Goal: Information Seeking & Learning: Learn about a topic

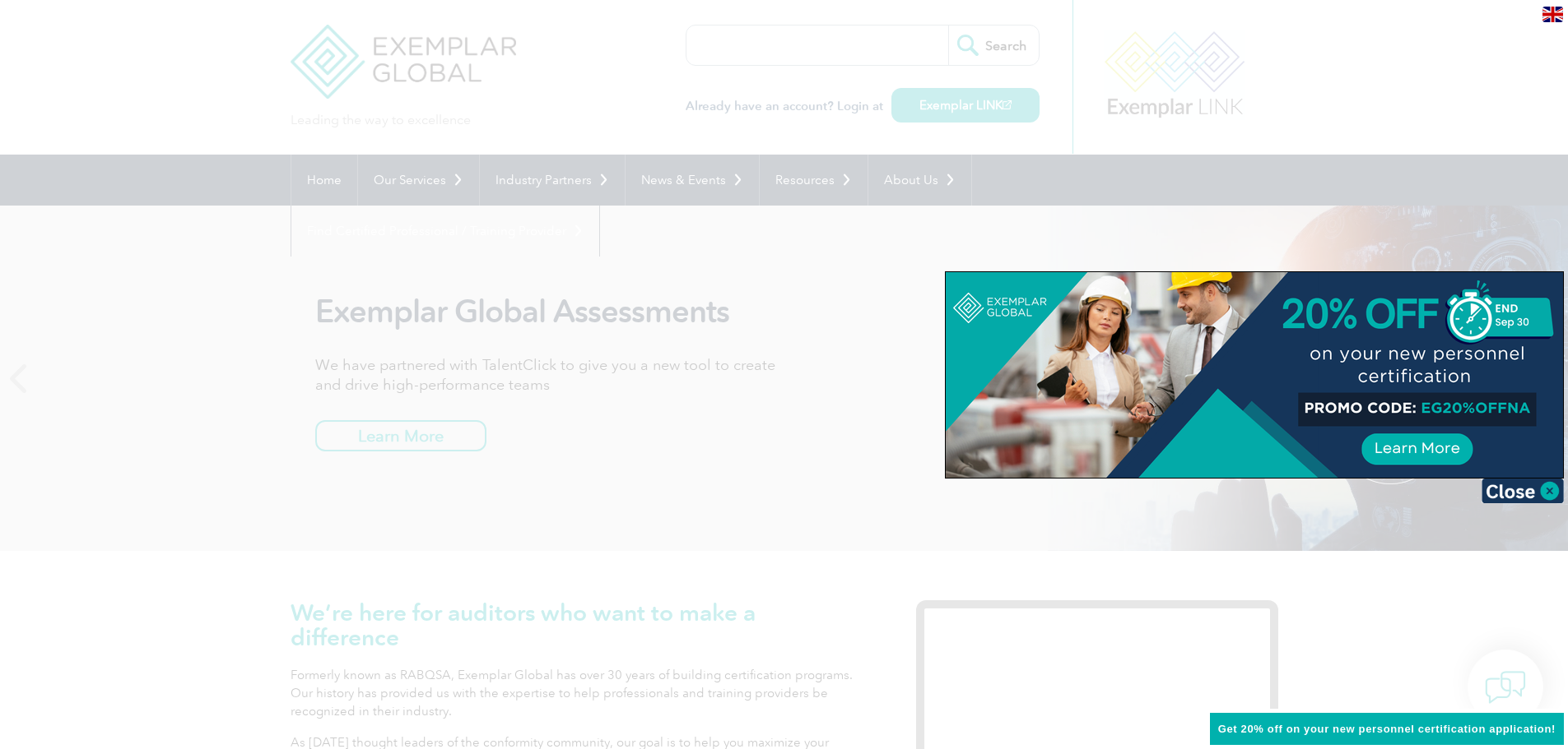
click at [177, 79] on div at bounding box center [784, 374] width 1568 height 749
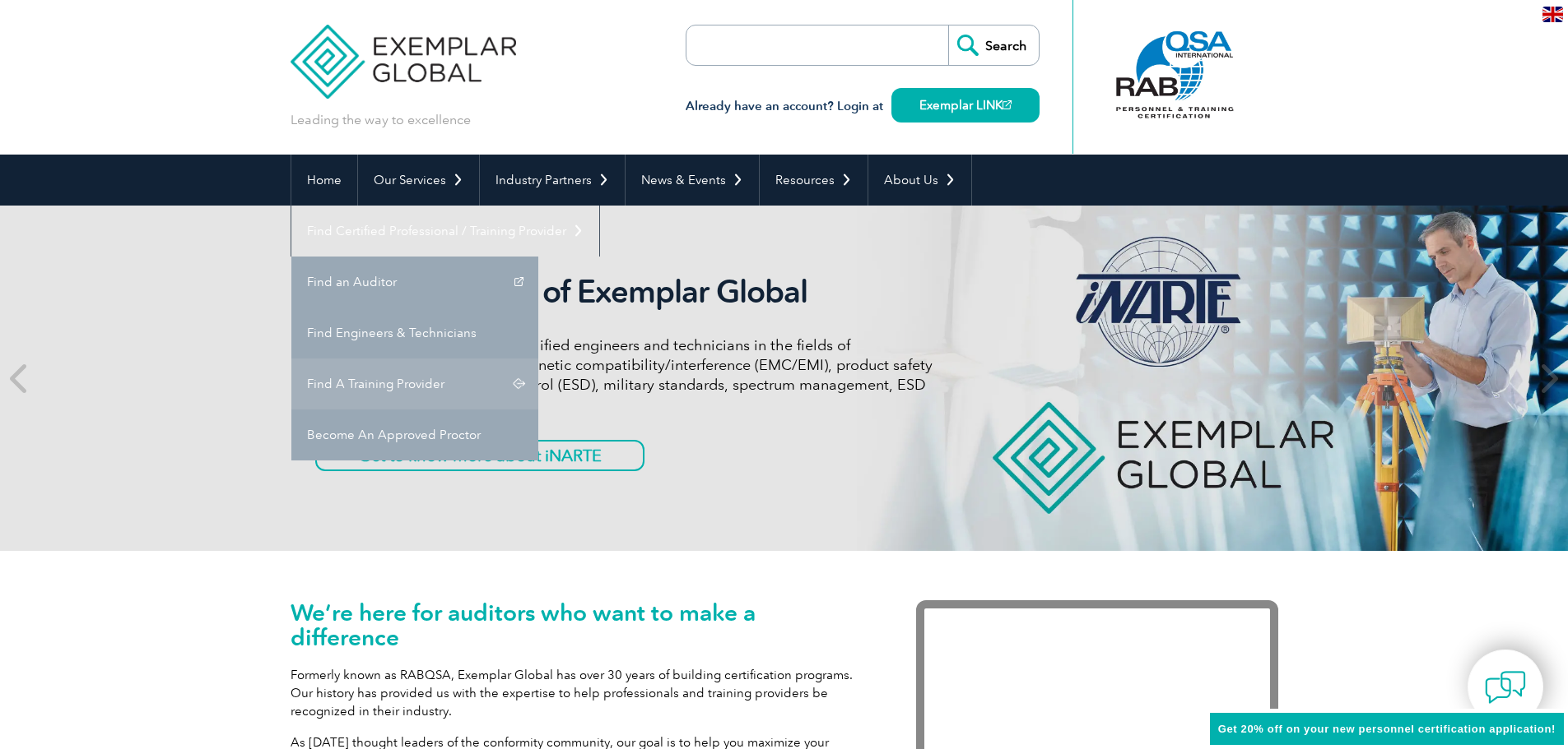
click at [538, 358] on link "Find A Training Provider" at bounding box center [414, 383] width 247 height 51
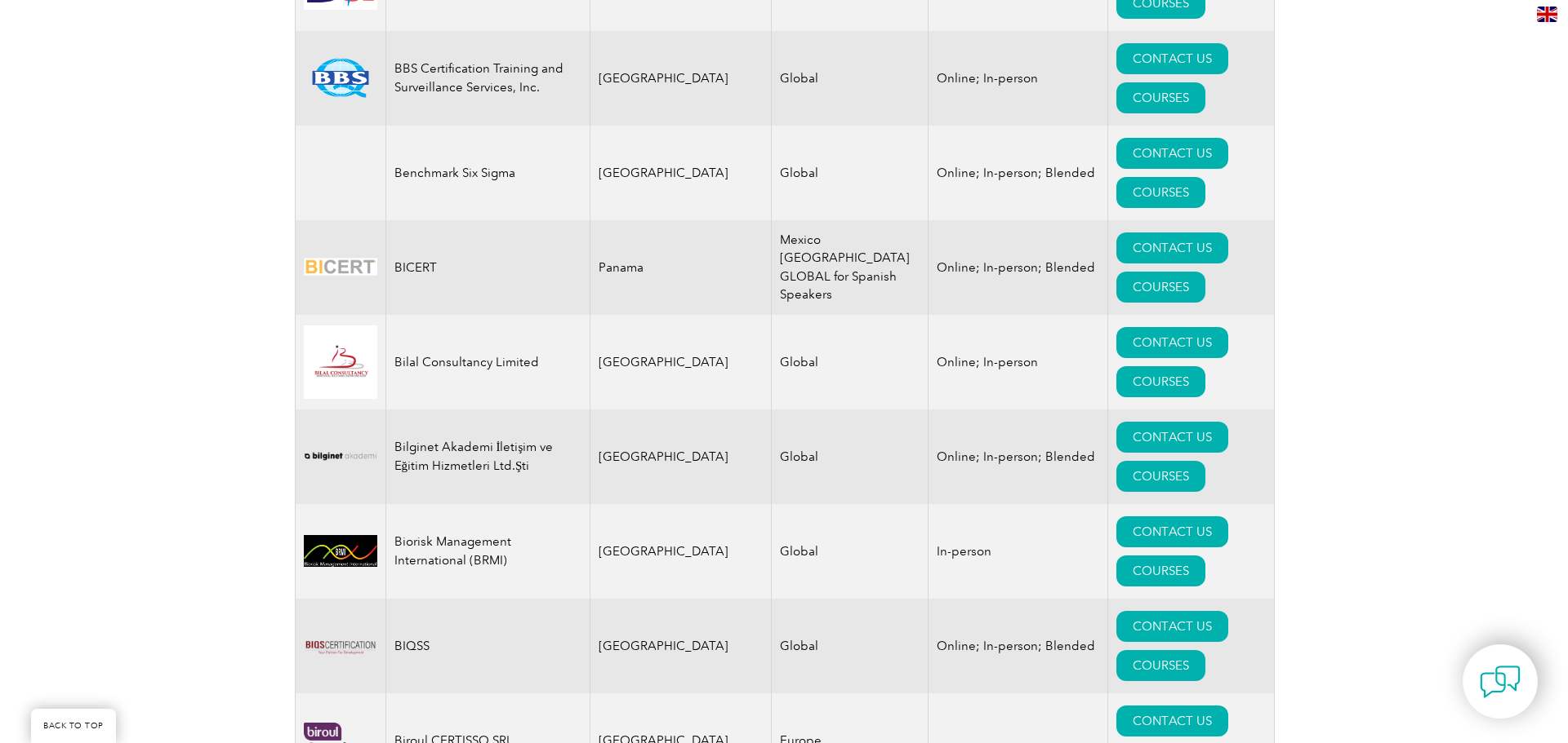
scroll to position [3020, 0]
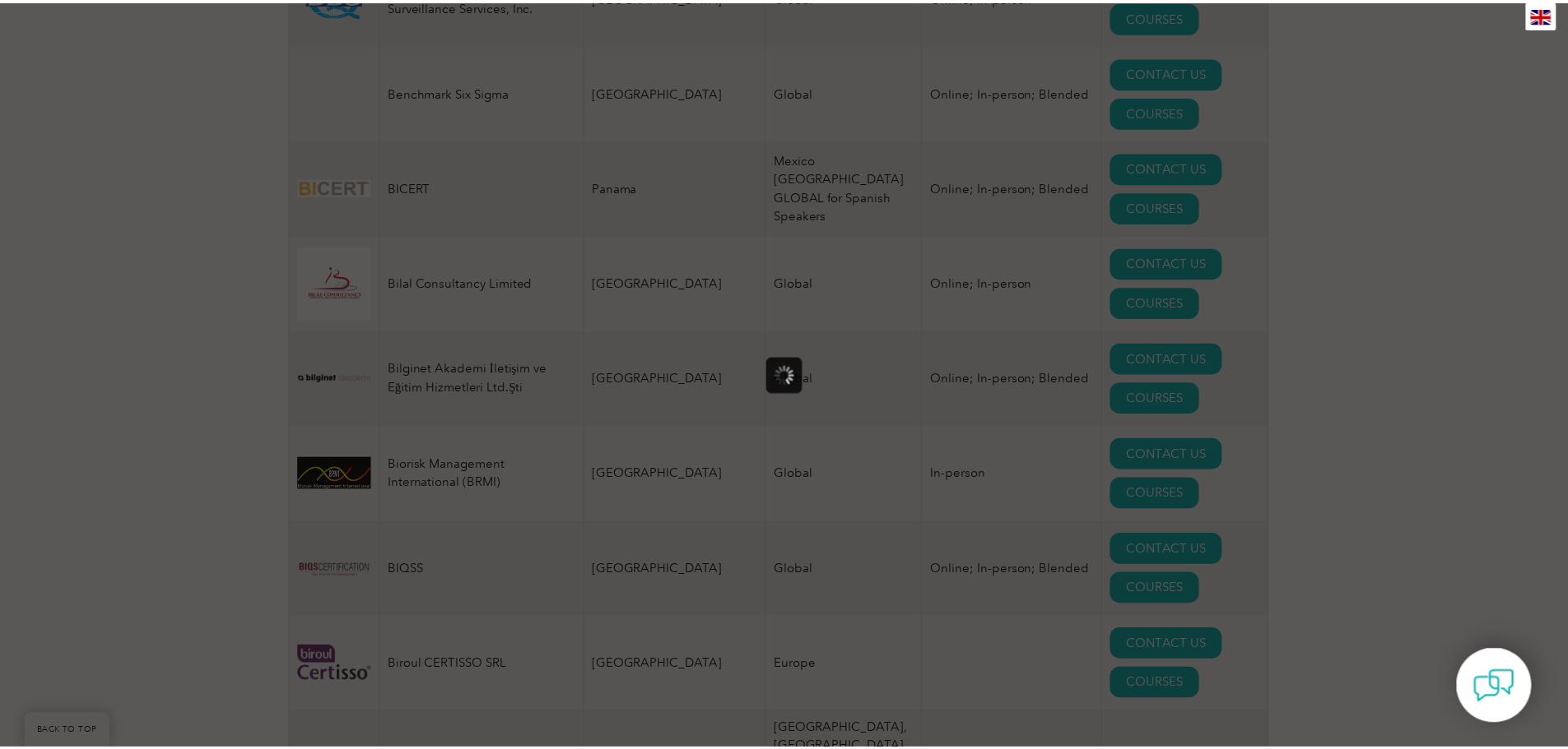
scroll to position [0, 0]
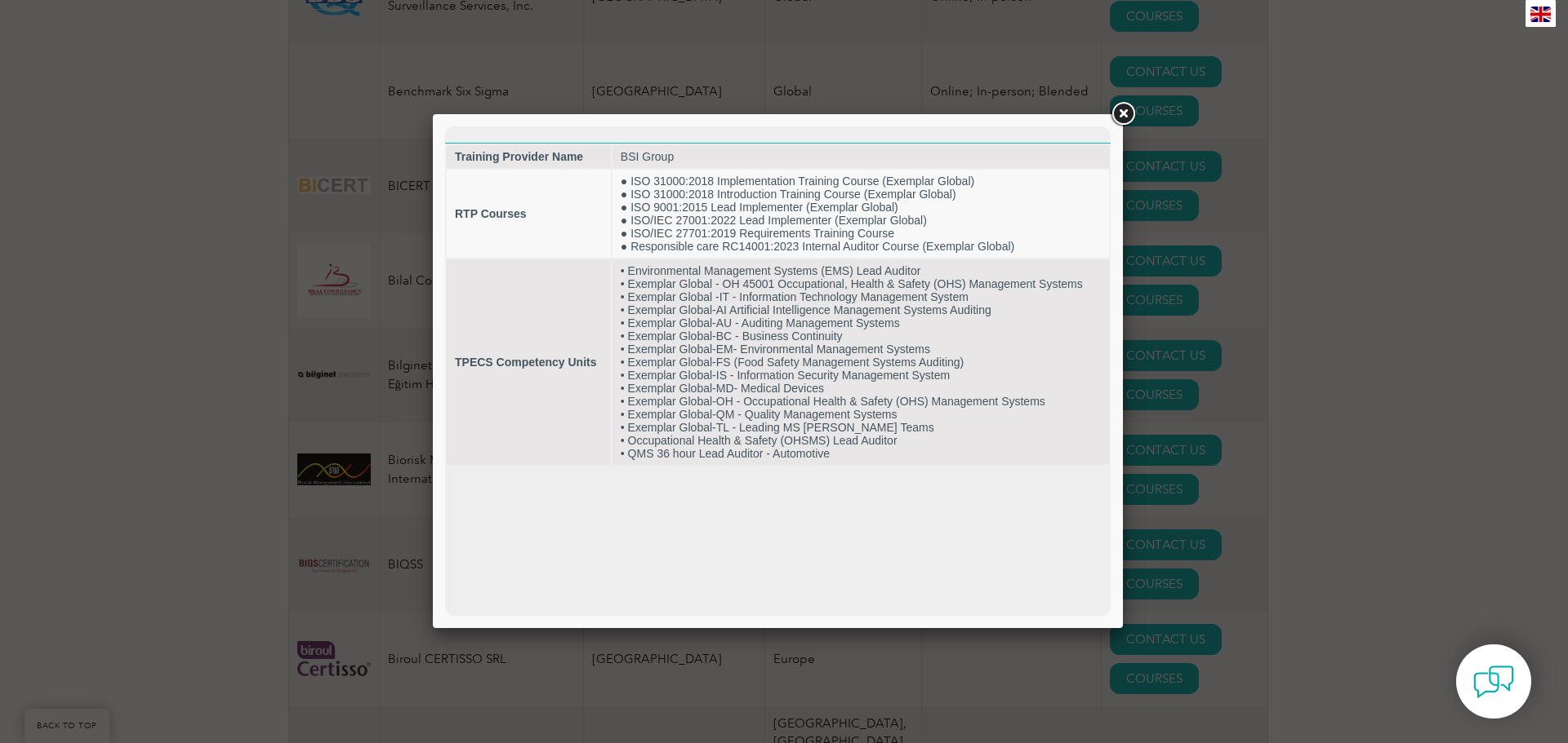
click at [1121, 111] on link at bounding box center [1122, 114] width 29 height 29
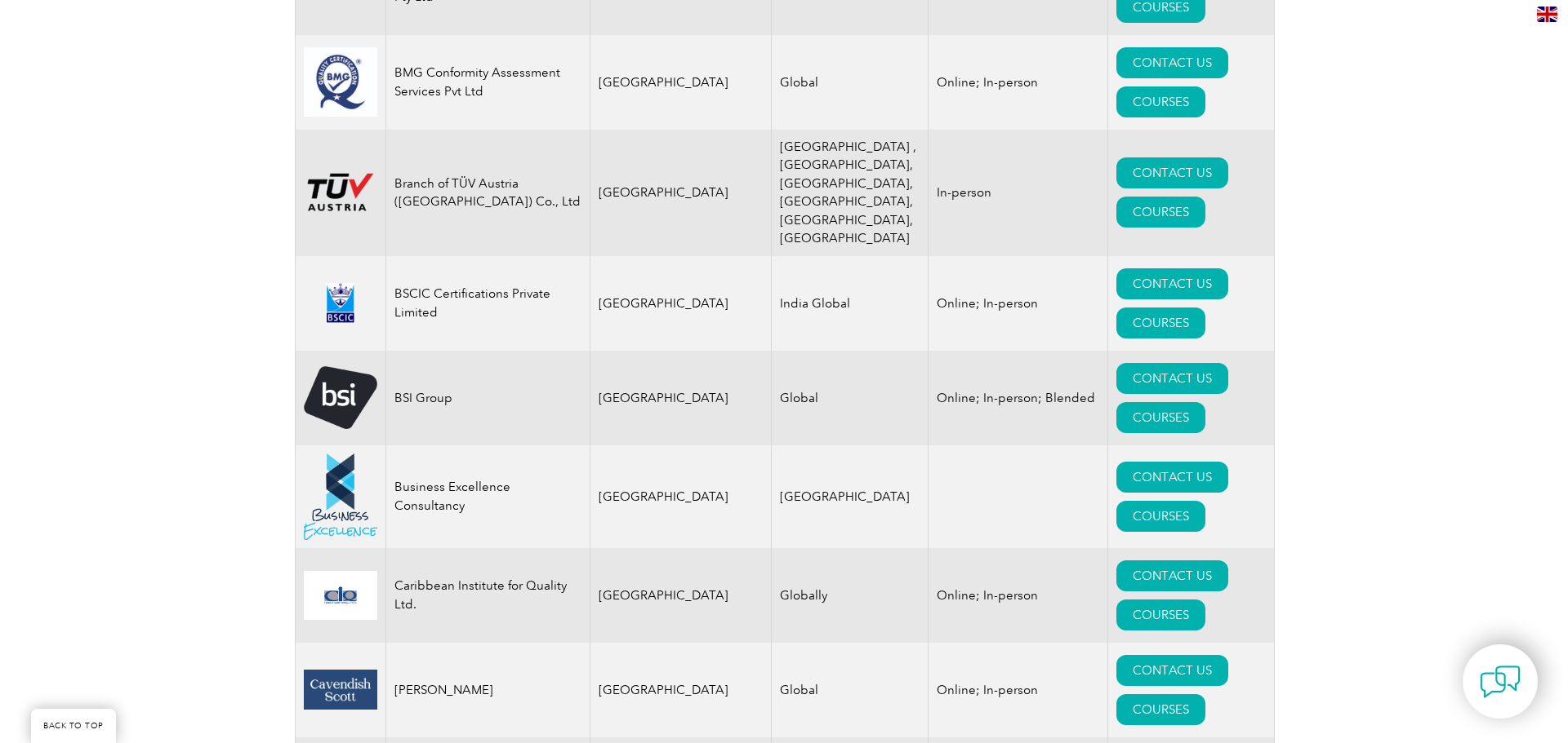
scroll to position [4162, 0]
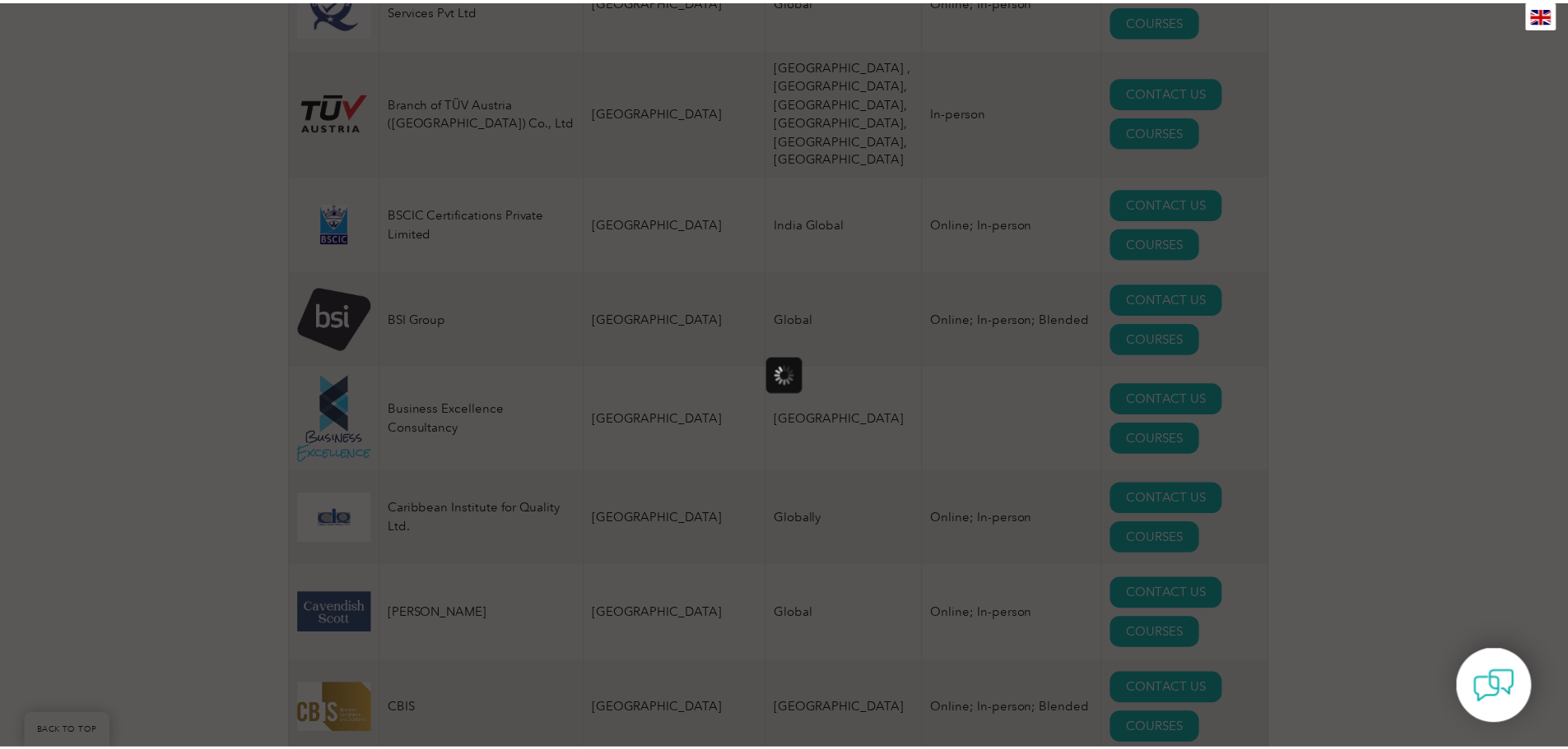
scroll to position [0, 0]
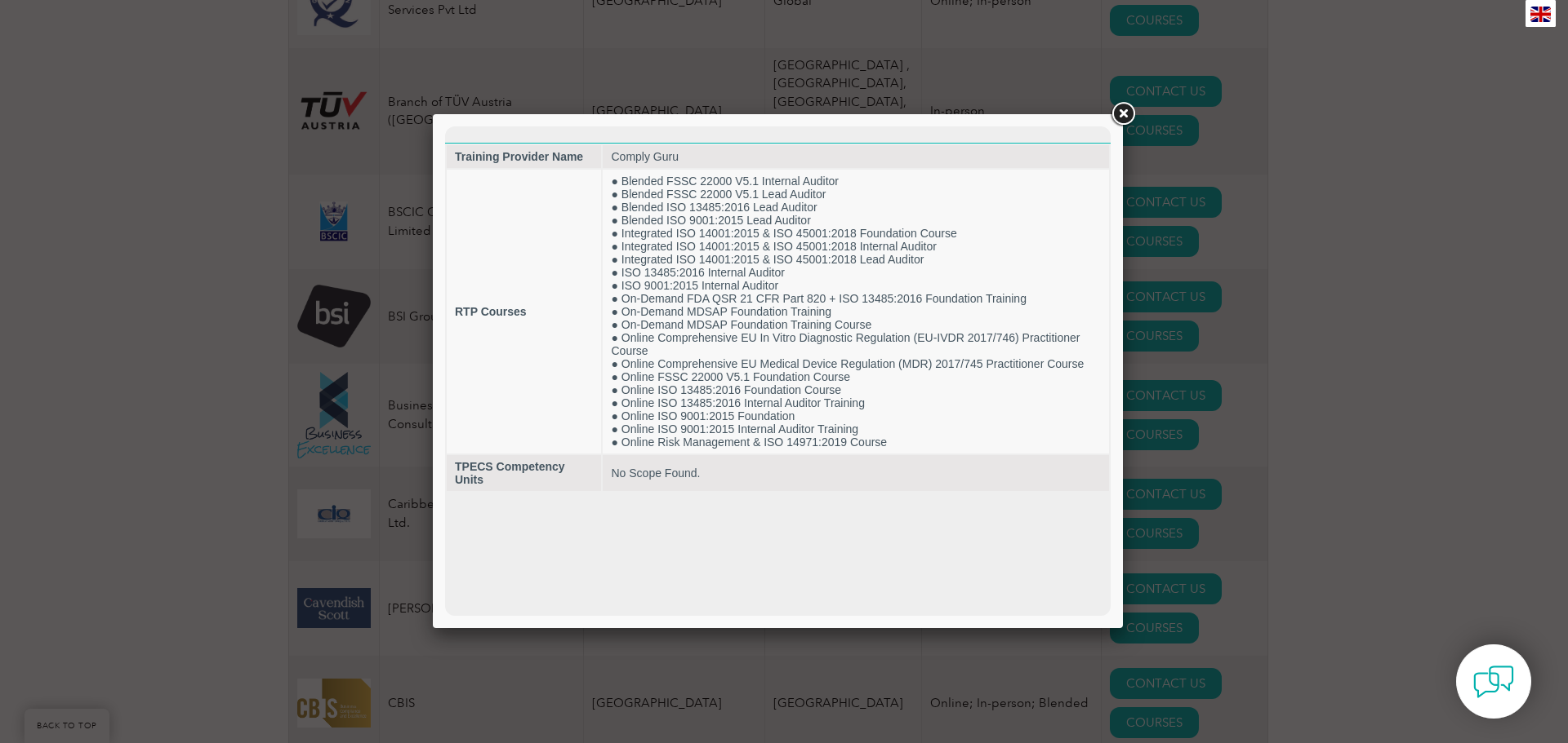
click at [1133, 112] on link at bounding box center [1122, 114] width 29 height 29
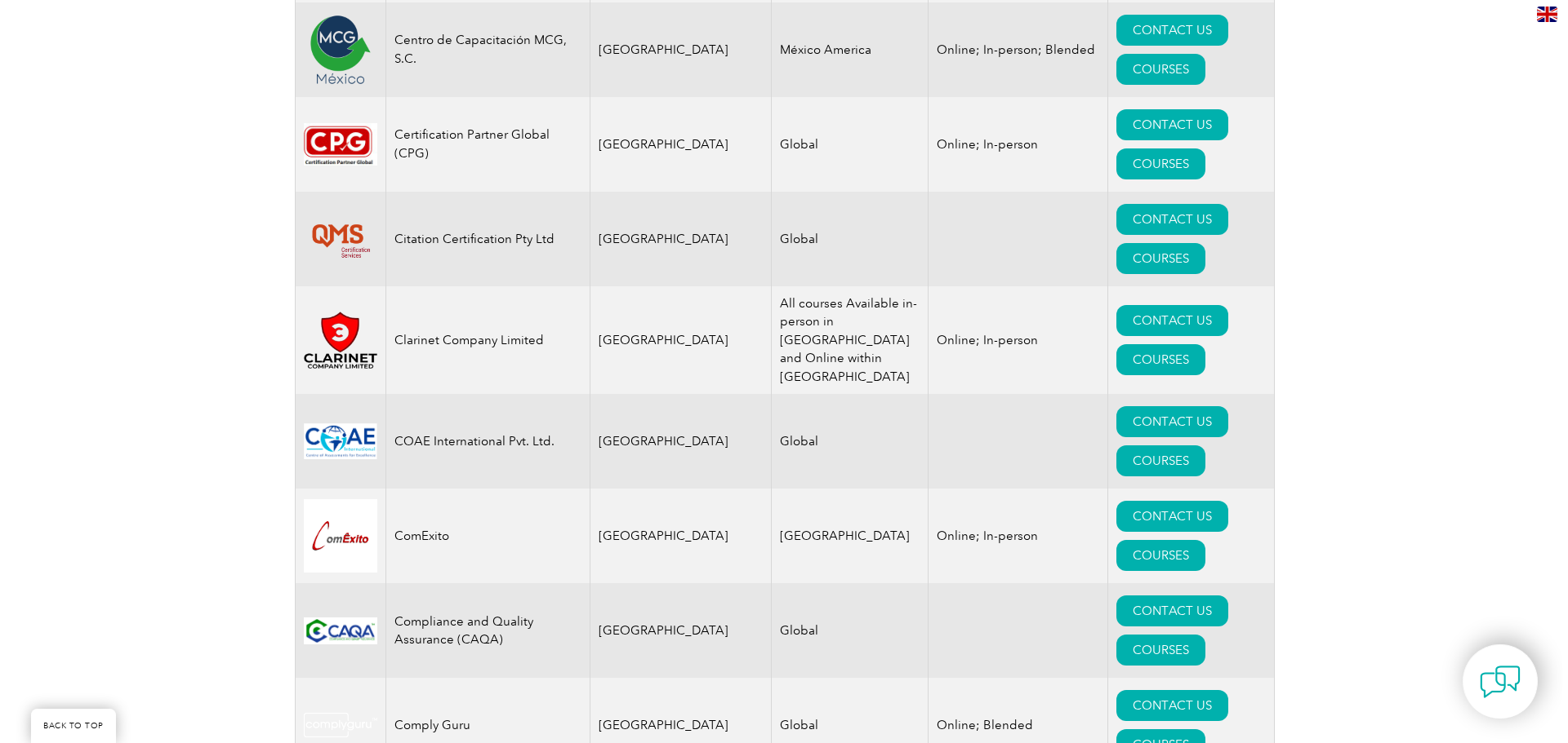
scroll to position [5222, 0]
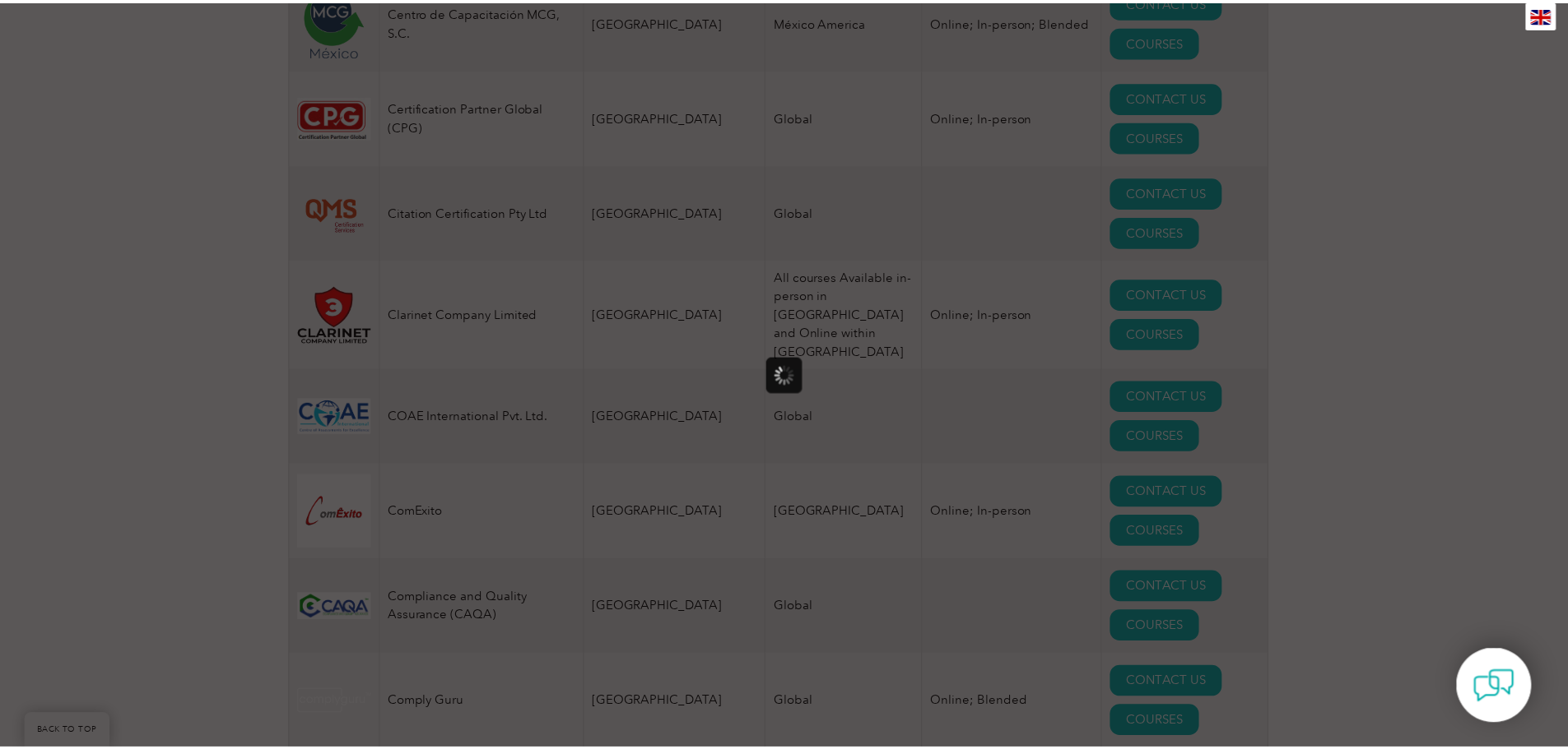
scroll to position [0, 0]
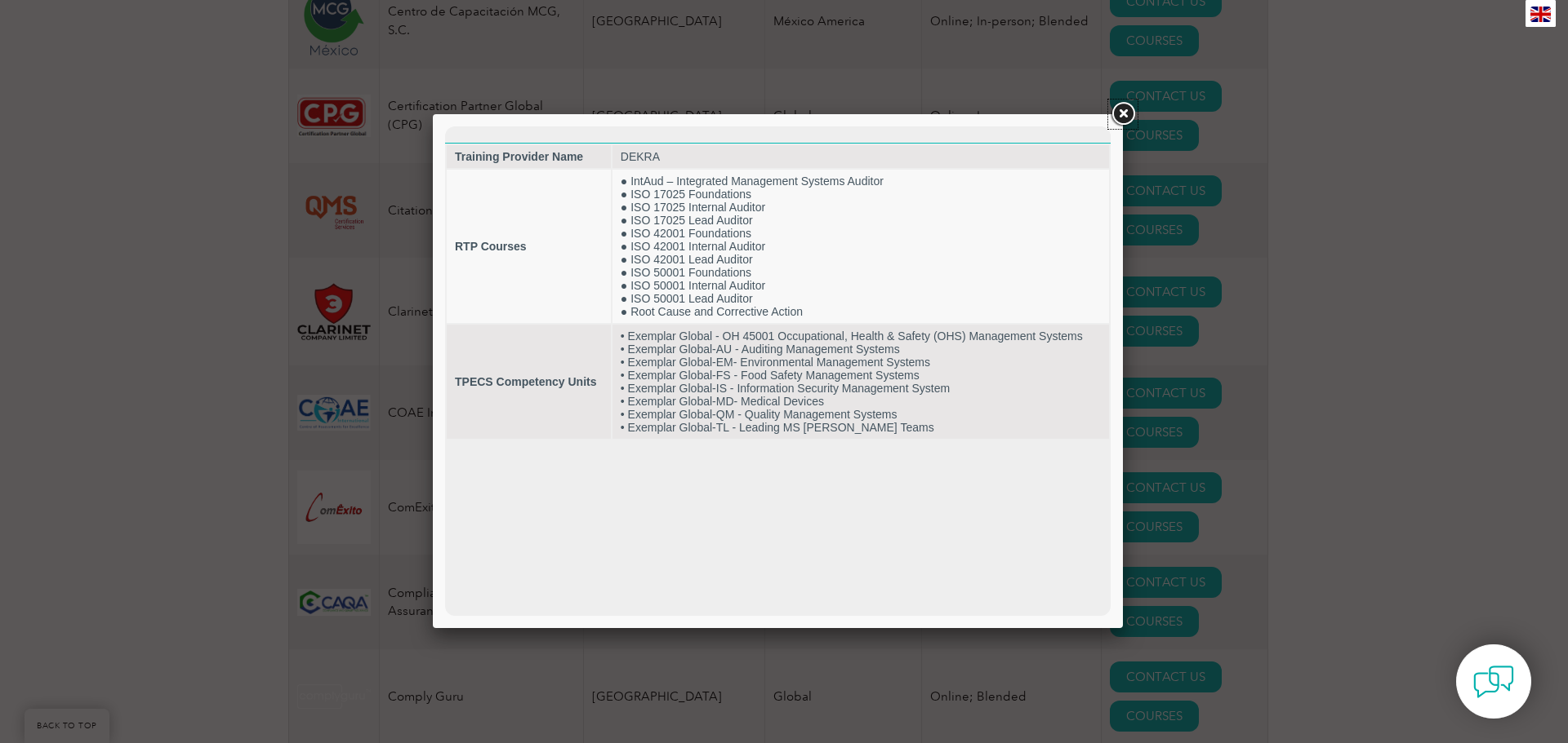
click at [1119, 116] on link at bounding box center [1122, 114] width 29 height 29
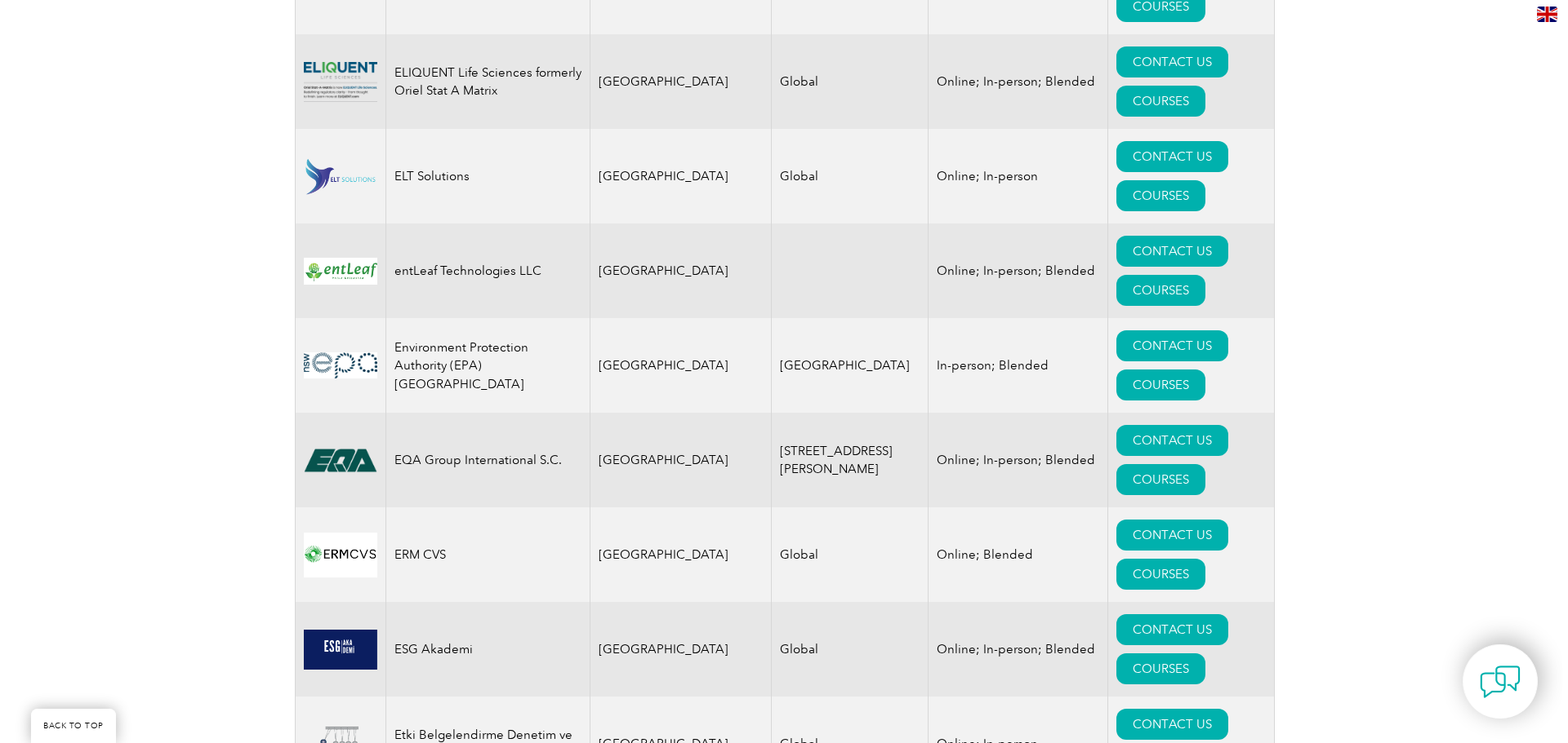
scroll to position [8242, 0]
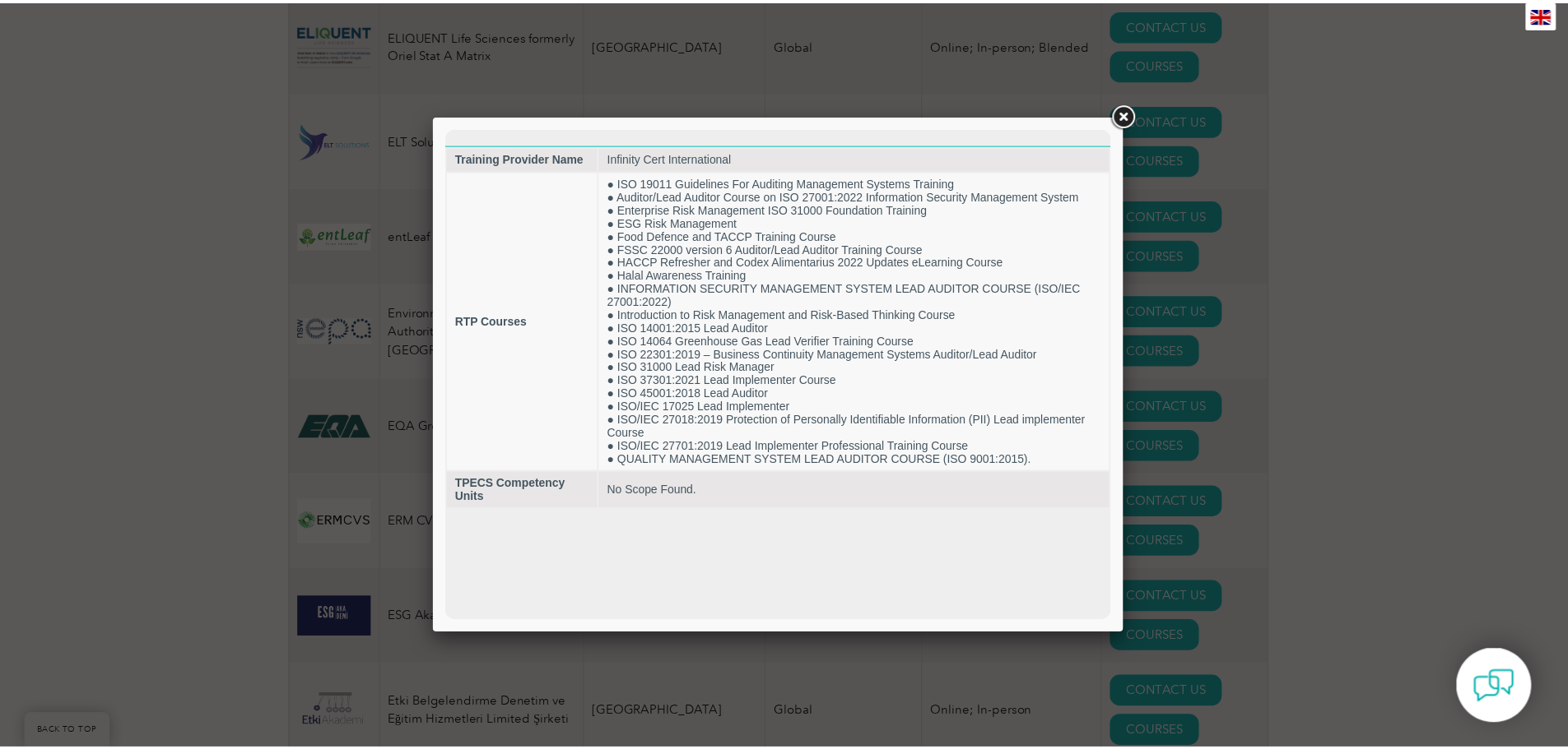
scroll to position [0, 0]
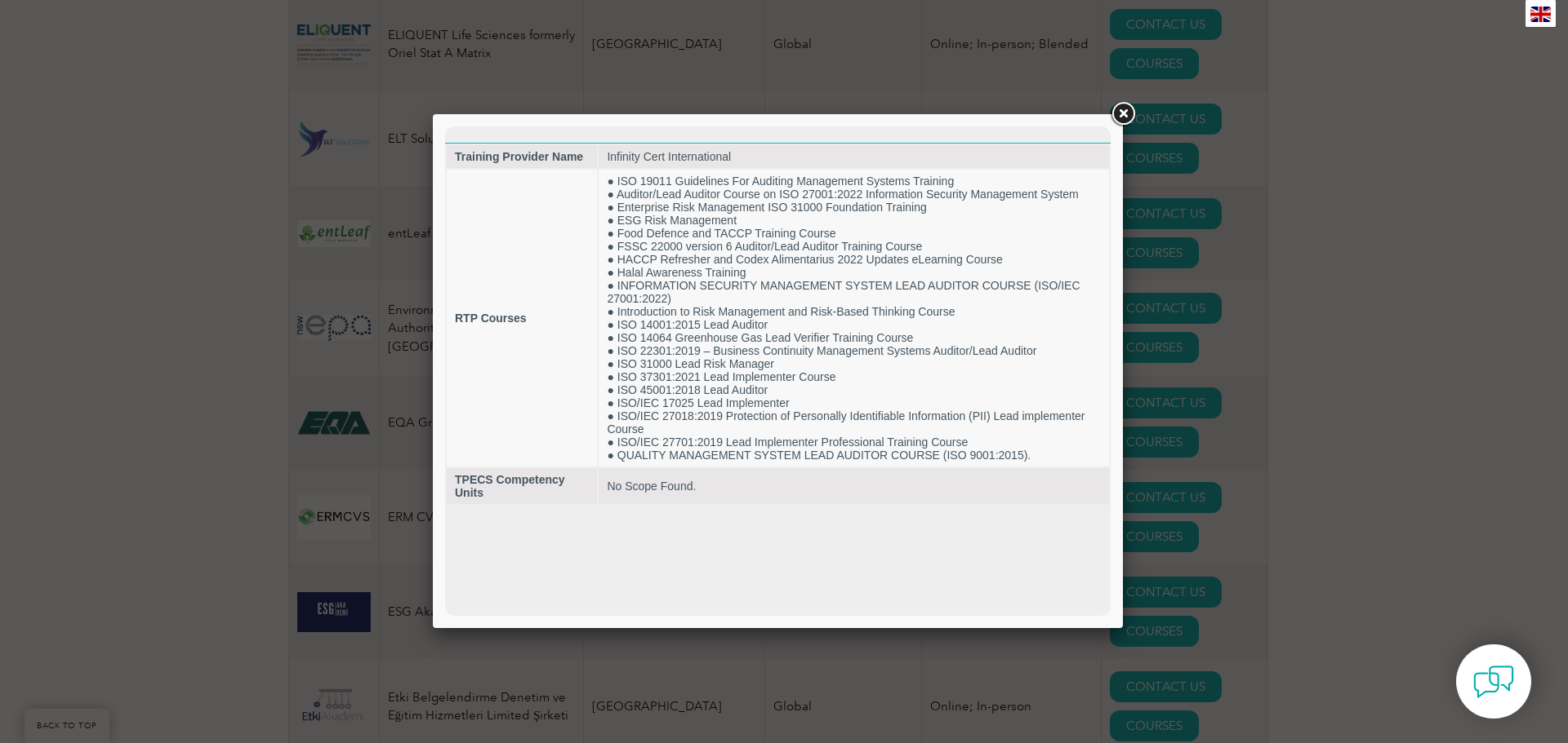
click at [1123, 116] on link at bounding box center [1122, 114] width 29 height 29
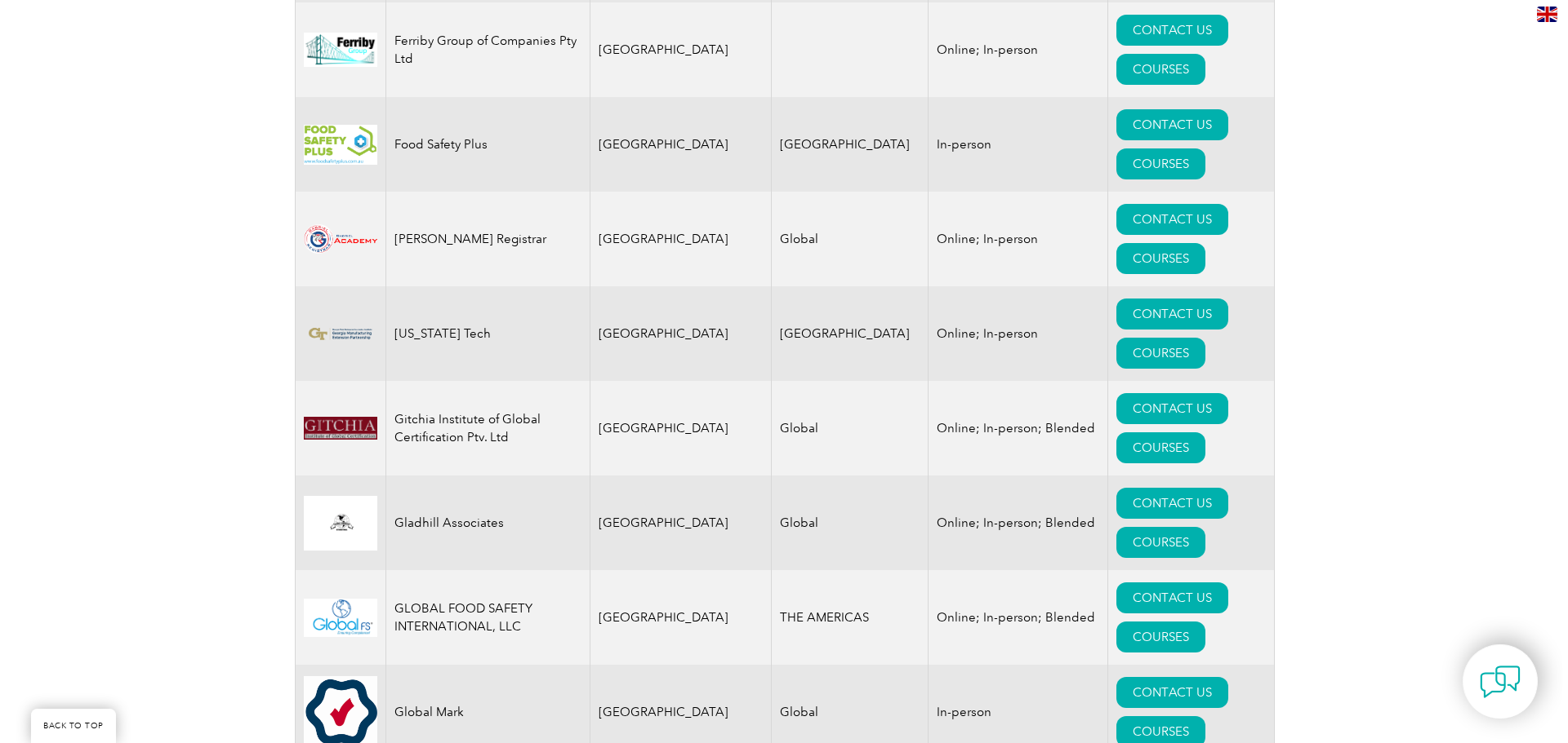
scroll to position [9303, 0]
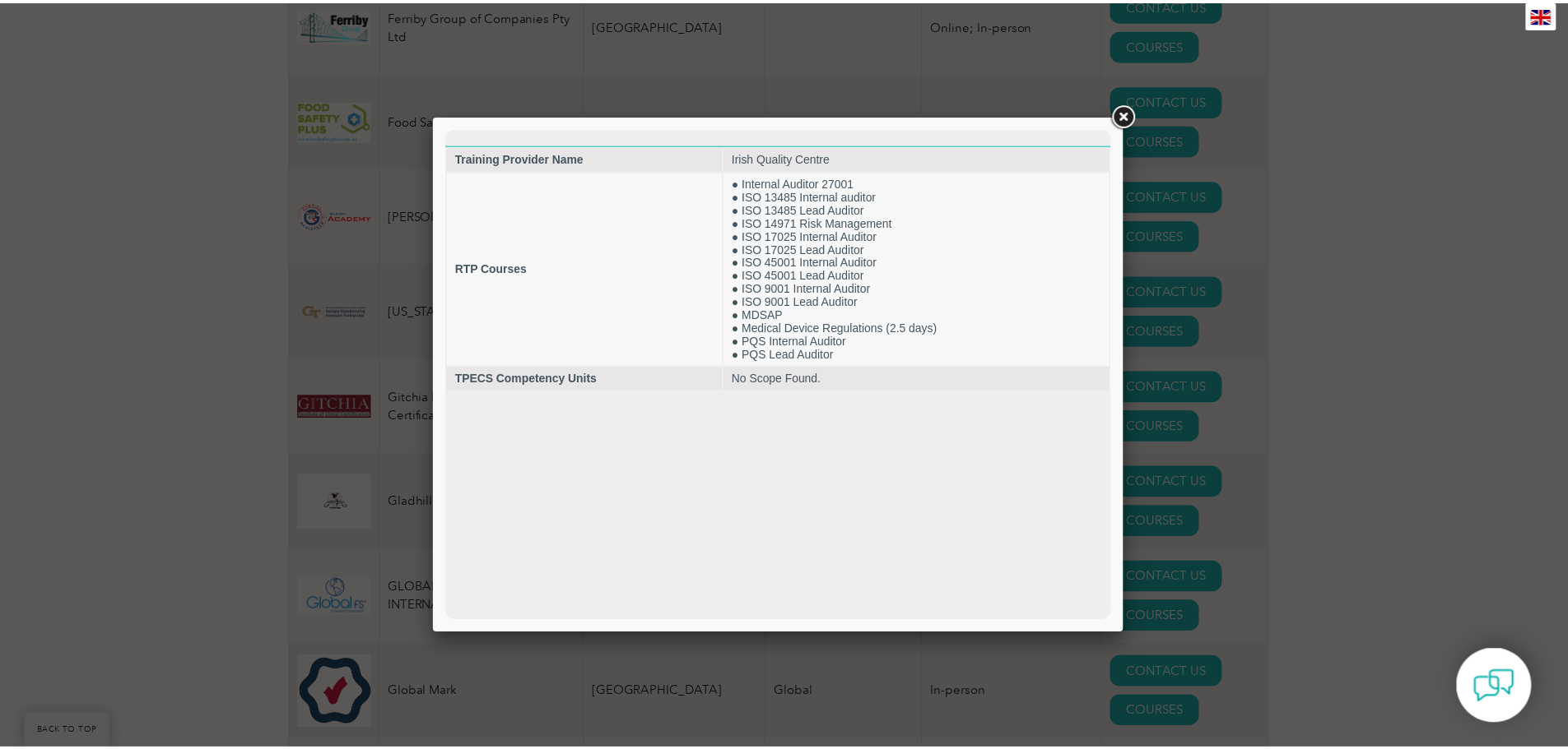
scroll to position [0, 0]
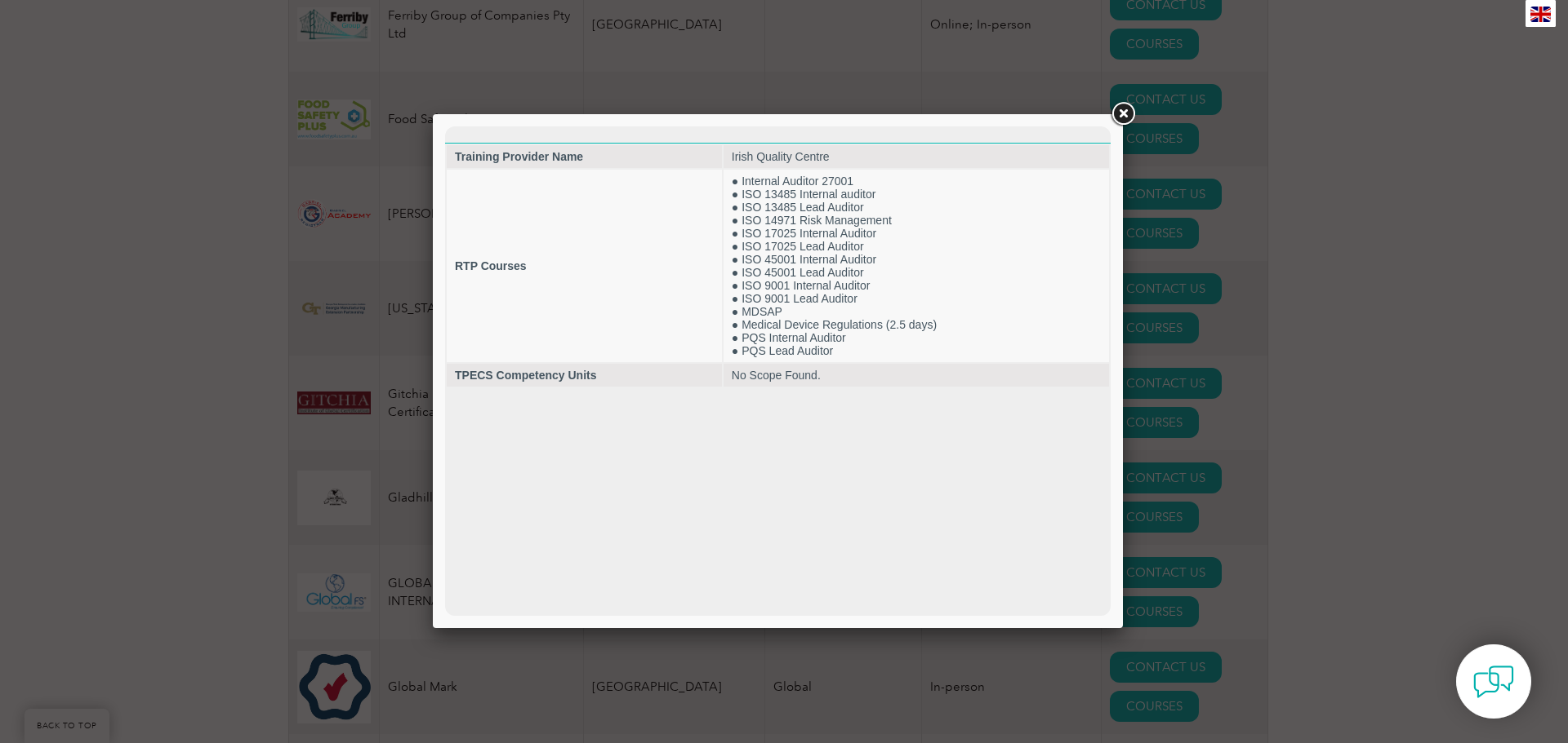
click at [1119, 116] on link at bounding box center [1122, 114] width 29 height 29
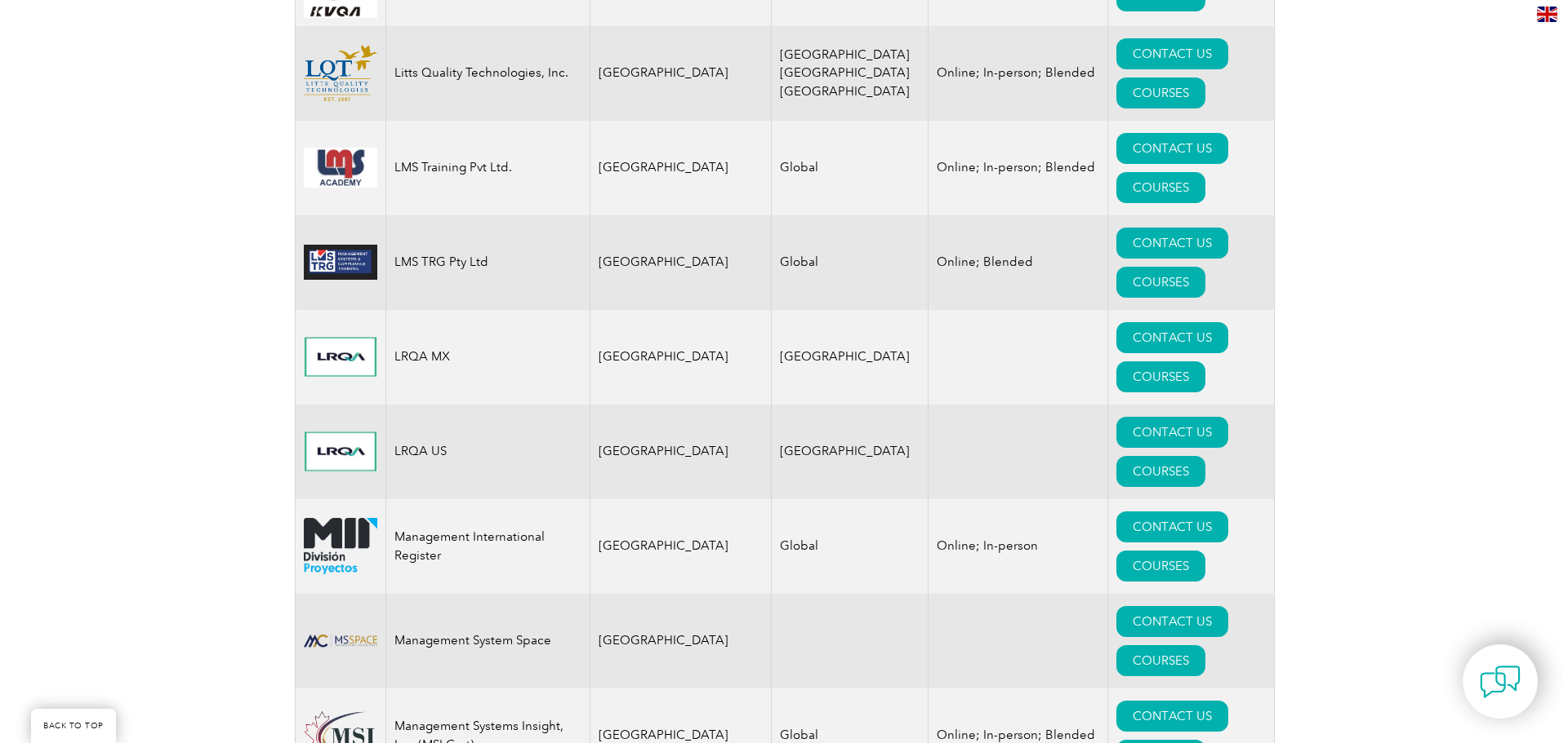
scroll to position [14770, 0]
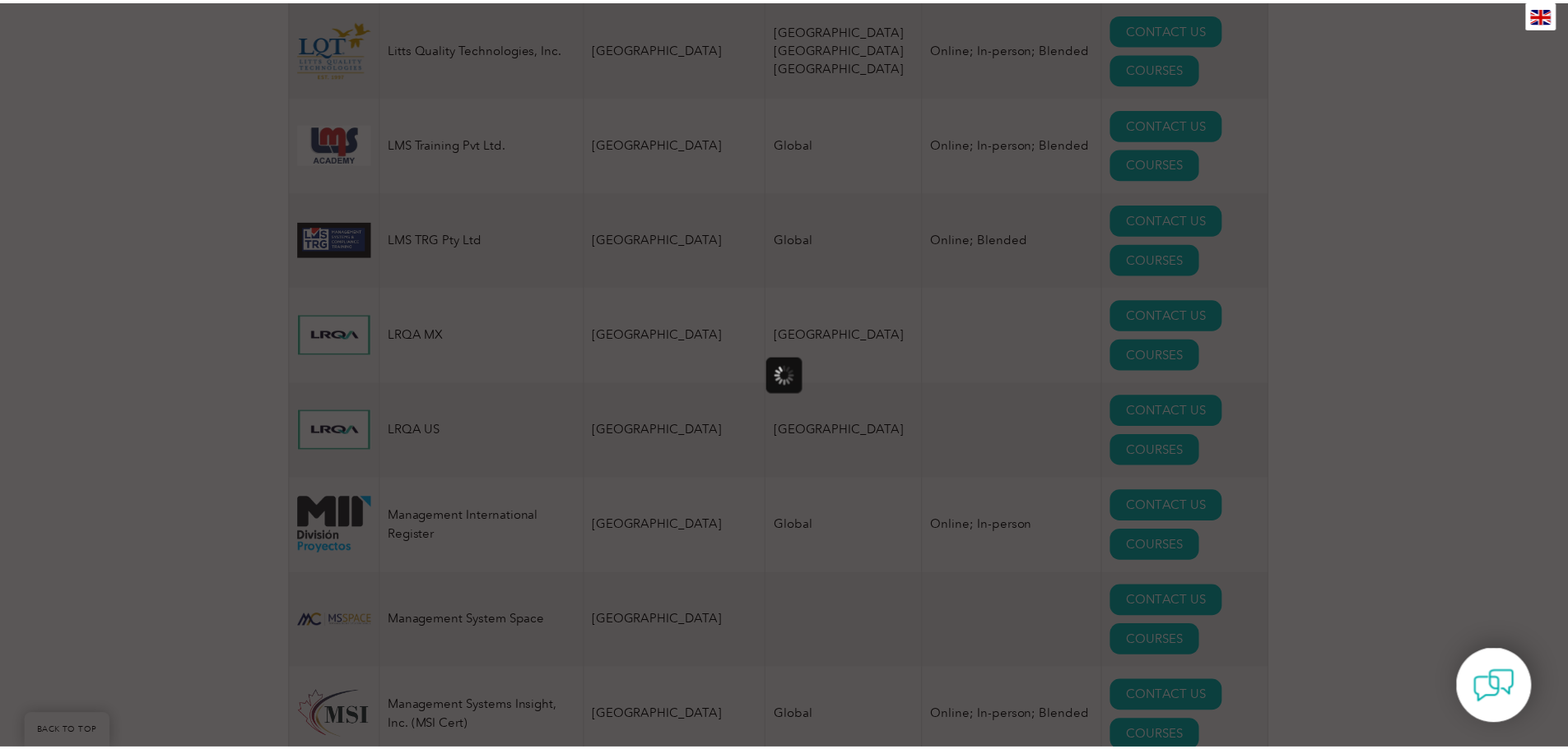
scroll to position [0, 0]
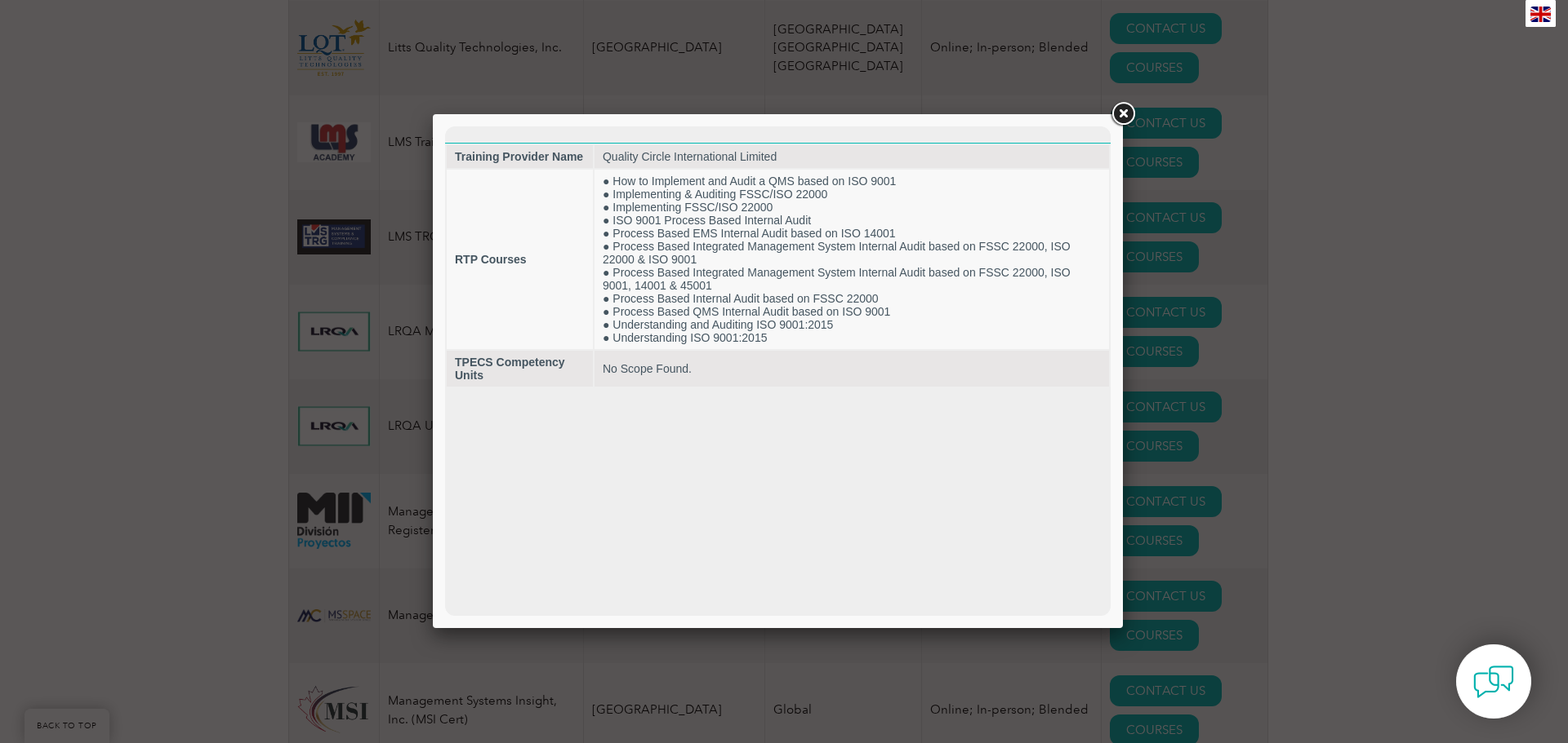
click at [1120, 113] on link at bounding box center [1122, 114] width 29 height 29
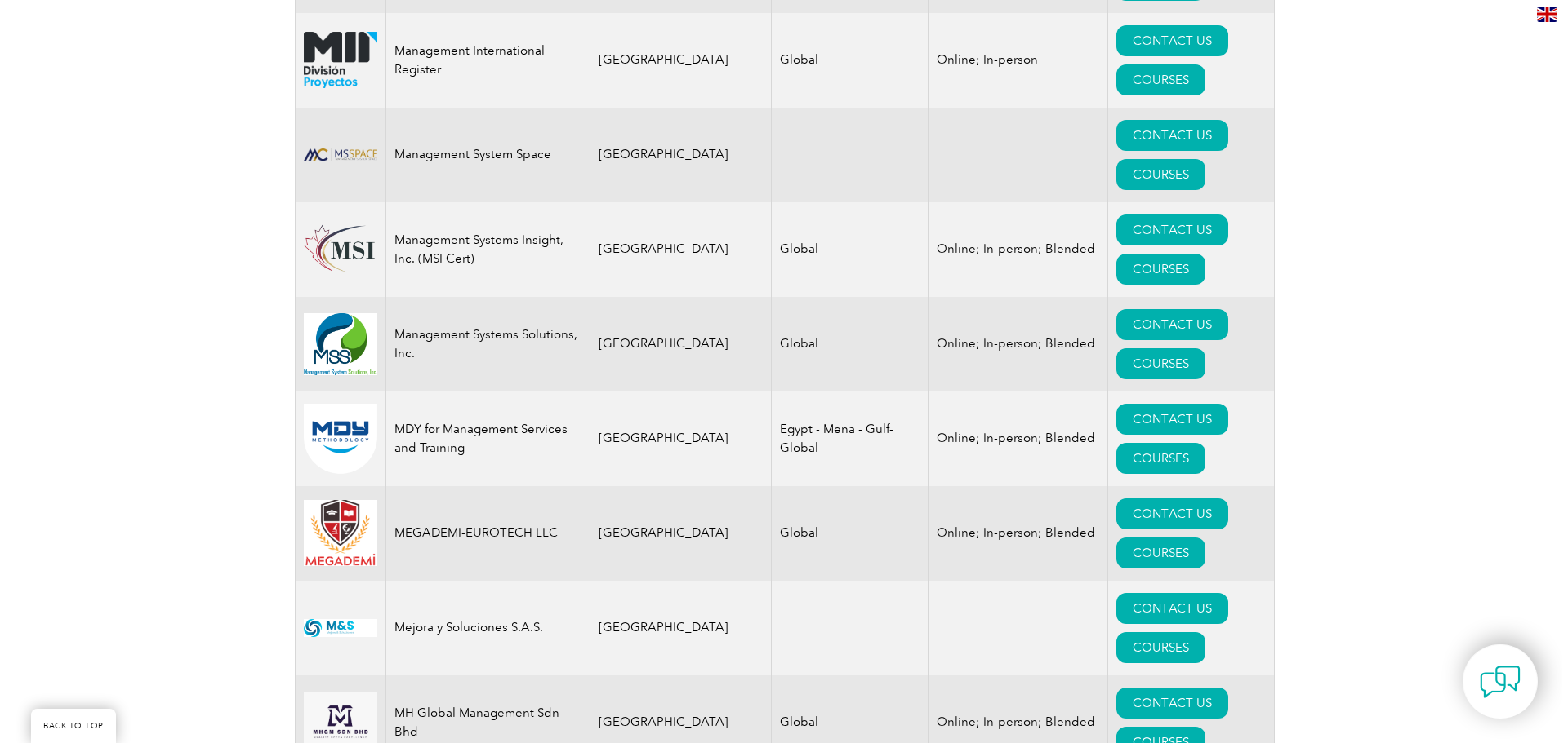
scroll to position [15260, 0]
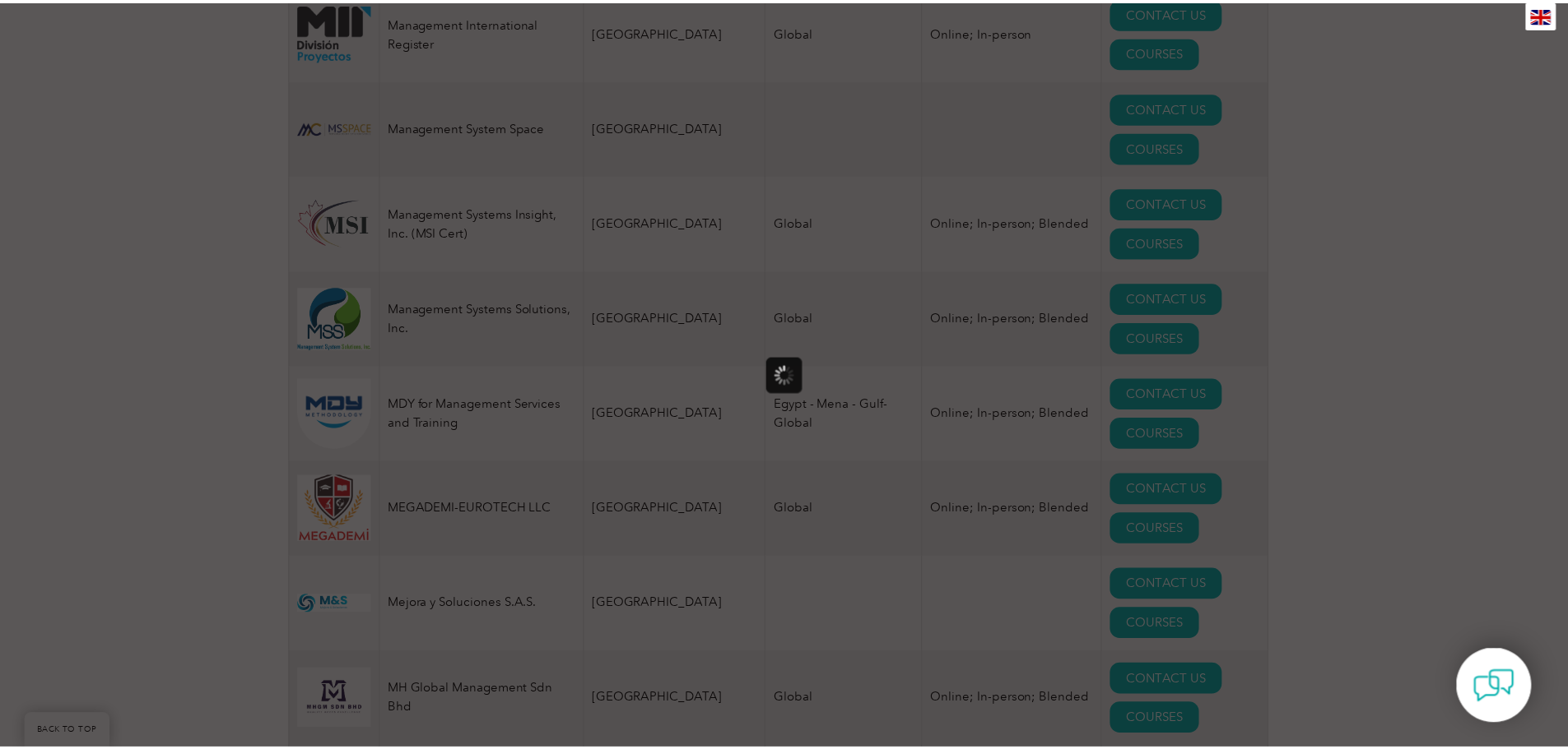
scroll to position [0, 0]
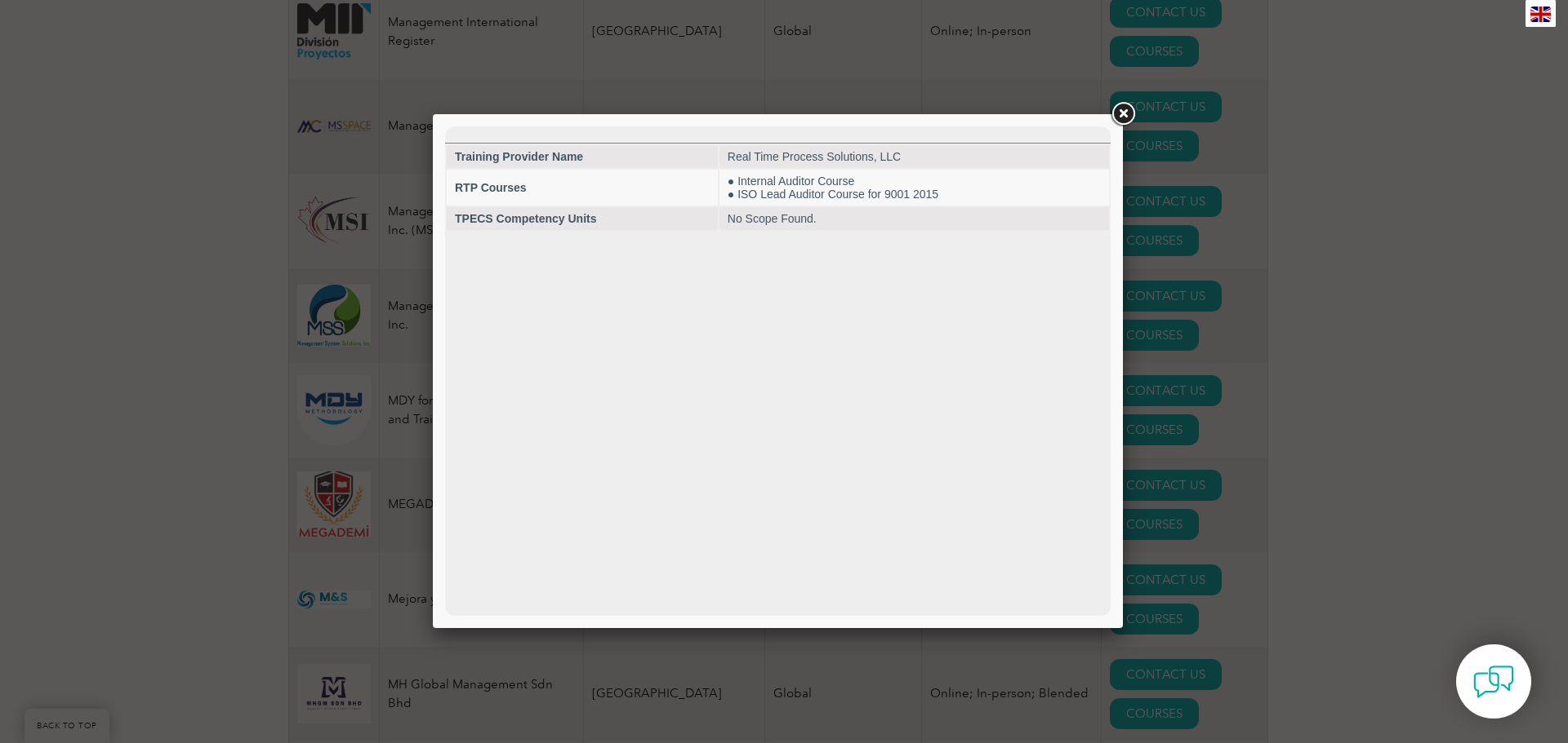
click at [1129, 115] on link at bounding box center [1122, 114] width 29 height 29
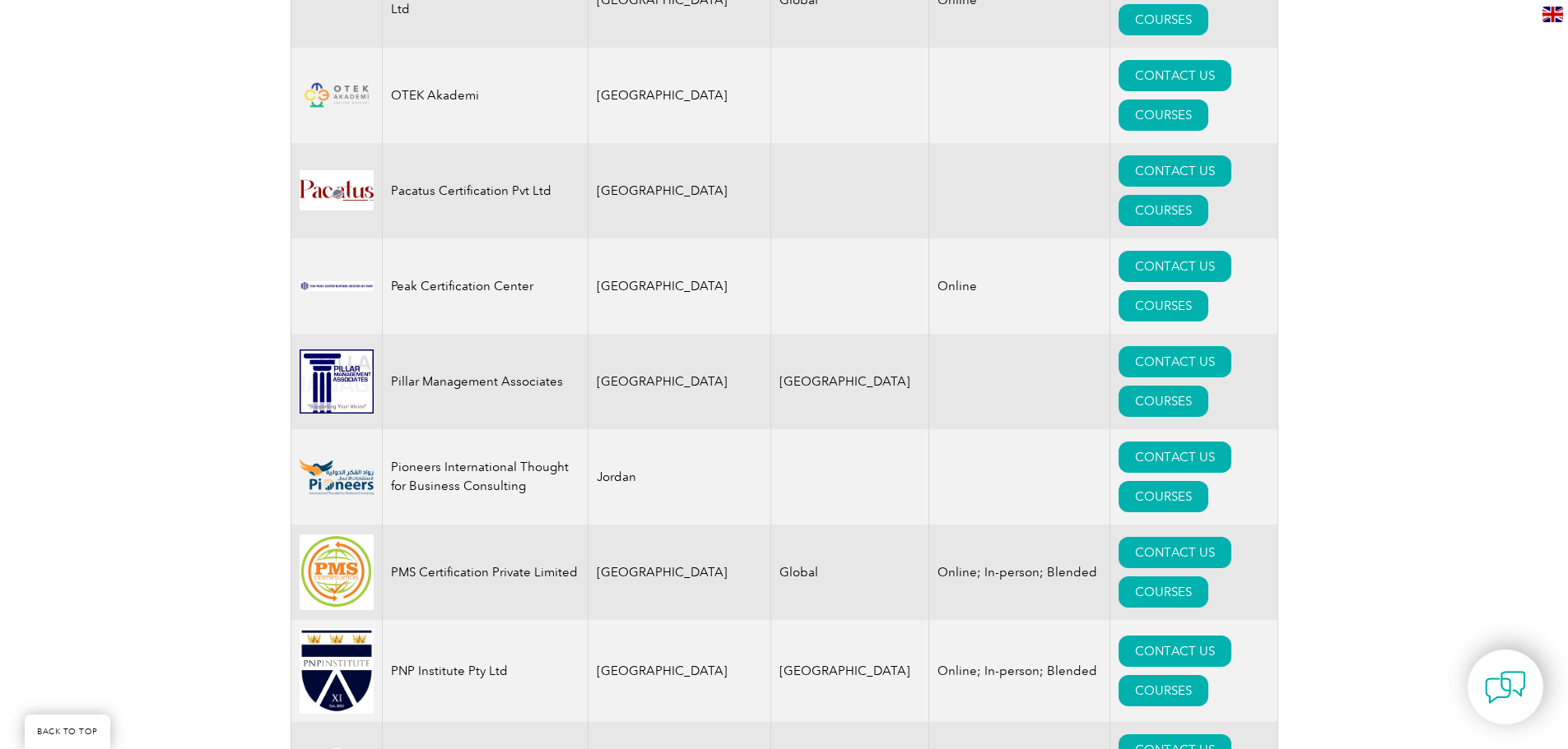
scroll to position [19003, 0]
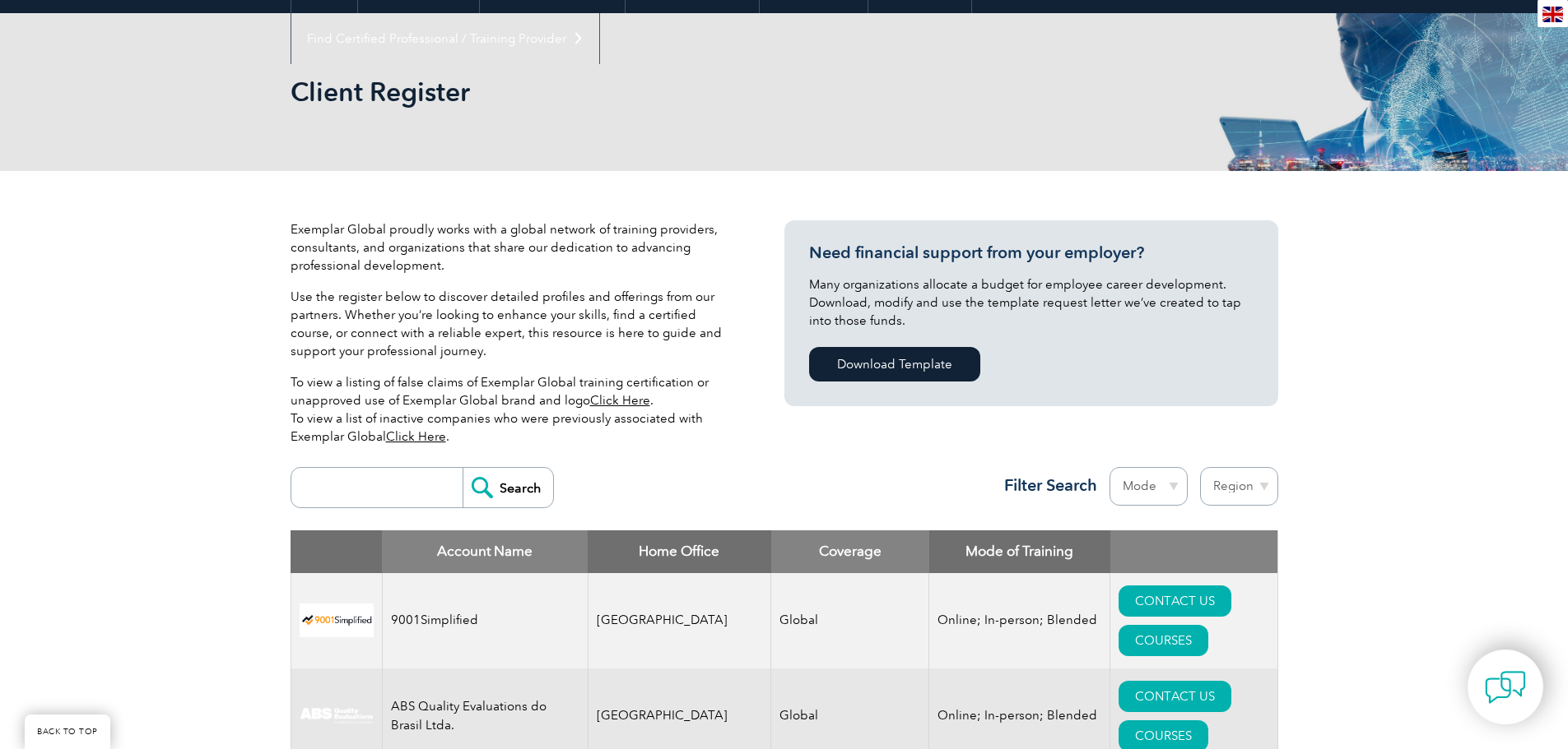
scroll to position [494, 0]
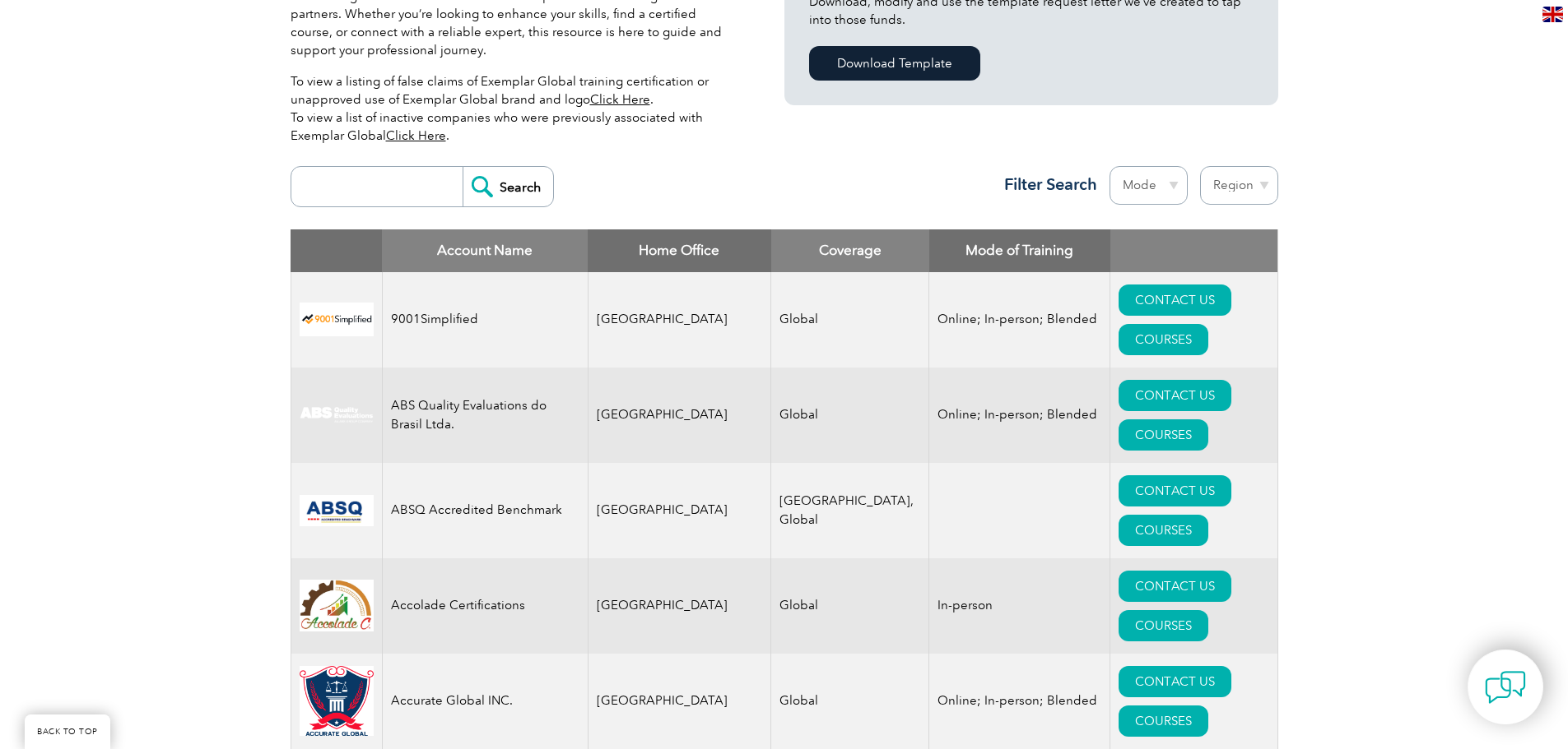
click at [1252, 190] on select "Region Australia Bahrain Bangladesh Brazil Canada Colombia Dominican Republic E…" at bounding box center [1239, 185] width 78 height 38
select select "Ireland"
click at [1200, 166] on select "Region Australia Bahrain Bangladesh Brazil Canada Colombia Dominican Republic E…" at bounding box center [1239, 185] width 78 height 38
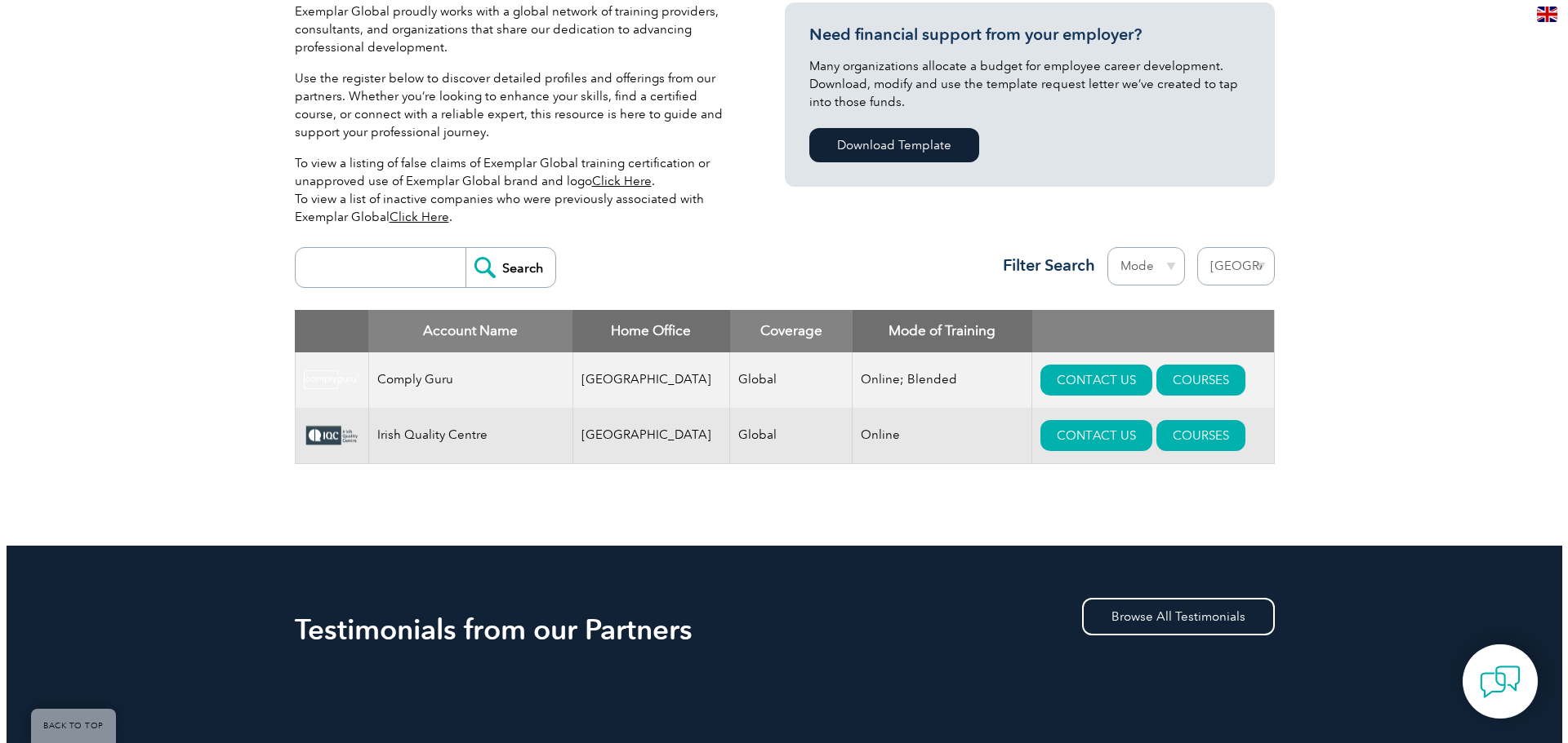
scroll to position [408, 0]
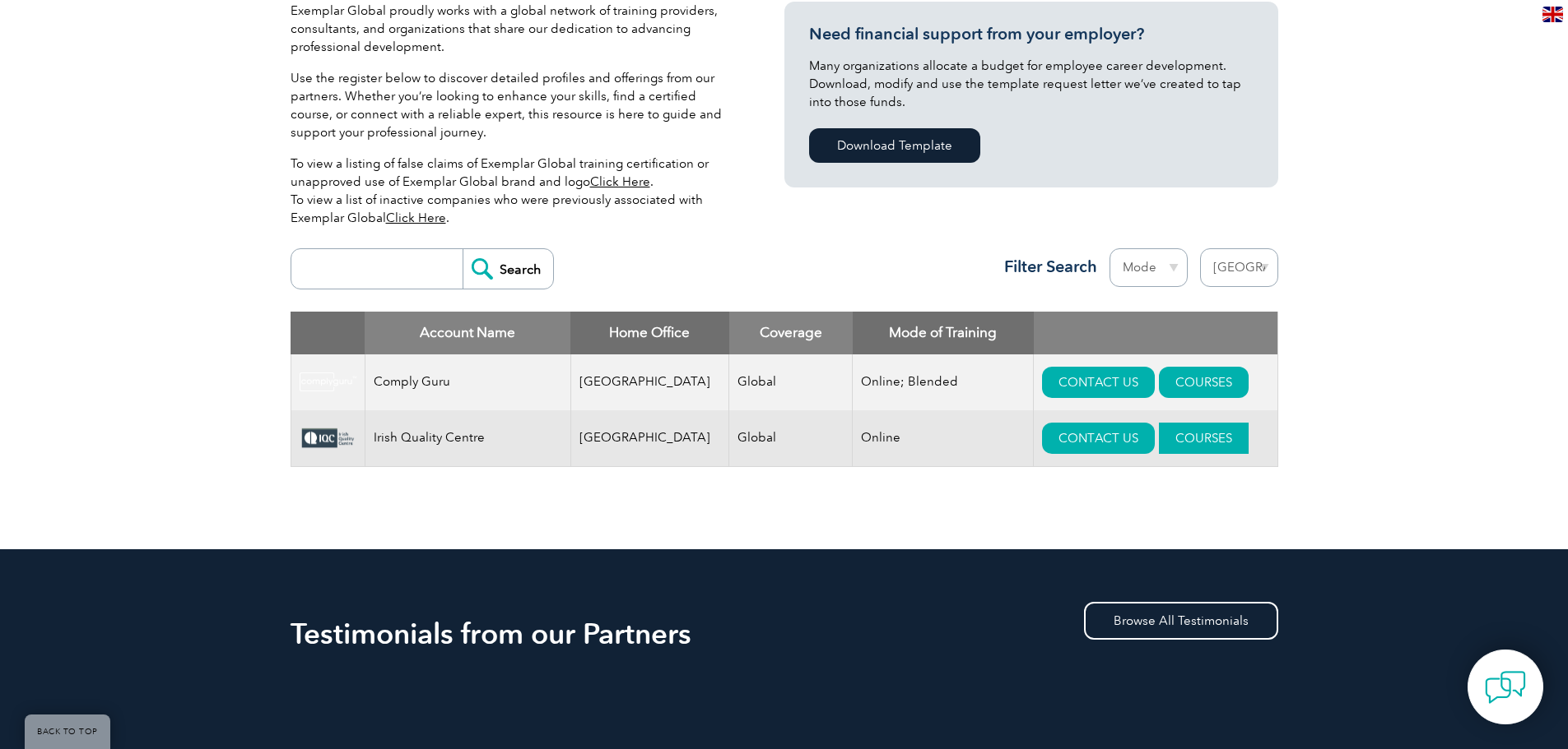
click at [1187, 443] on link "COURSES" at bounding box center [1203, 438] width 90 height 31
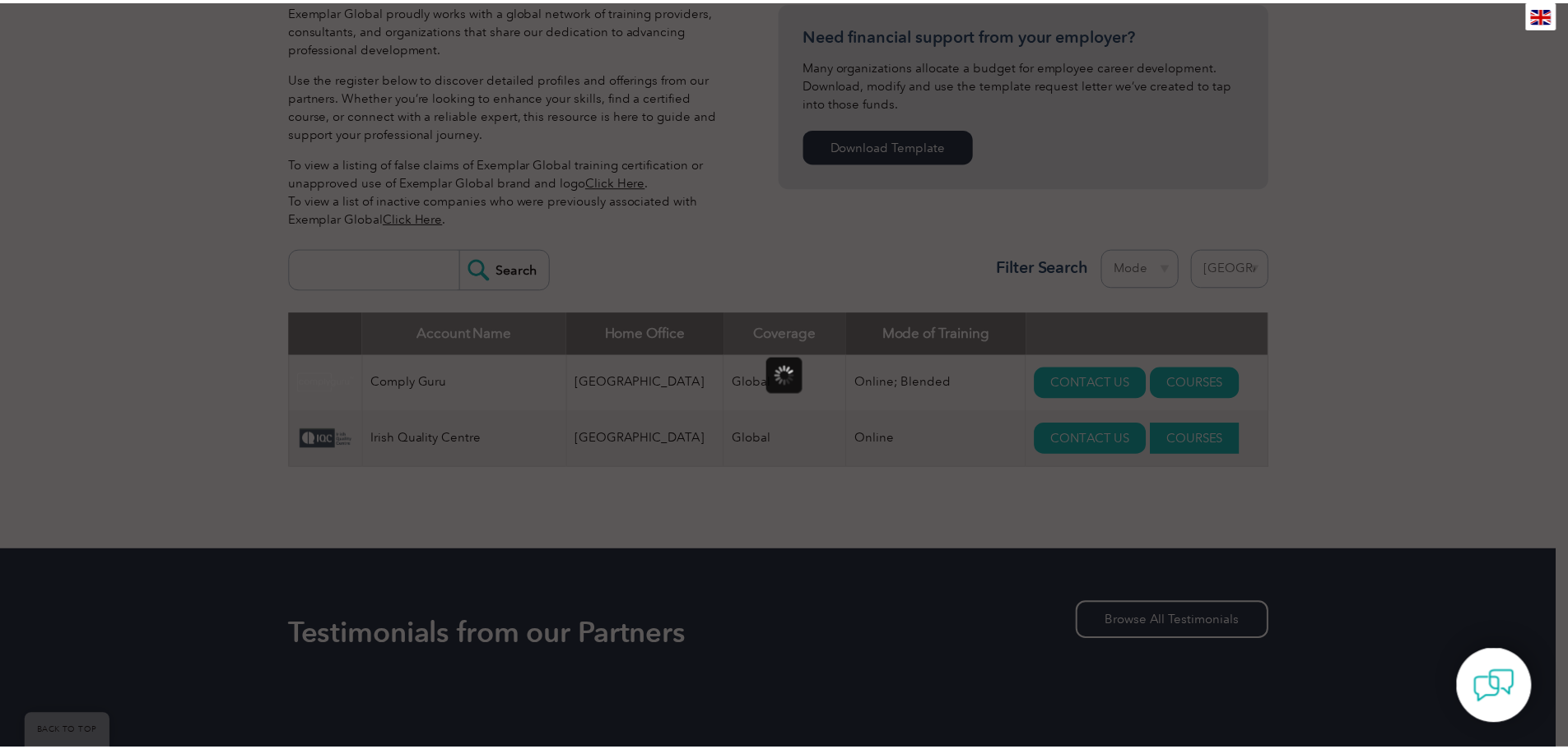
scroll to position [0, 0]
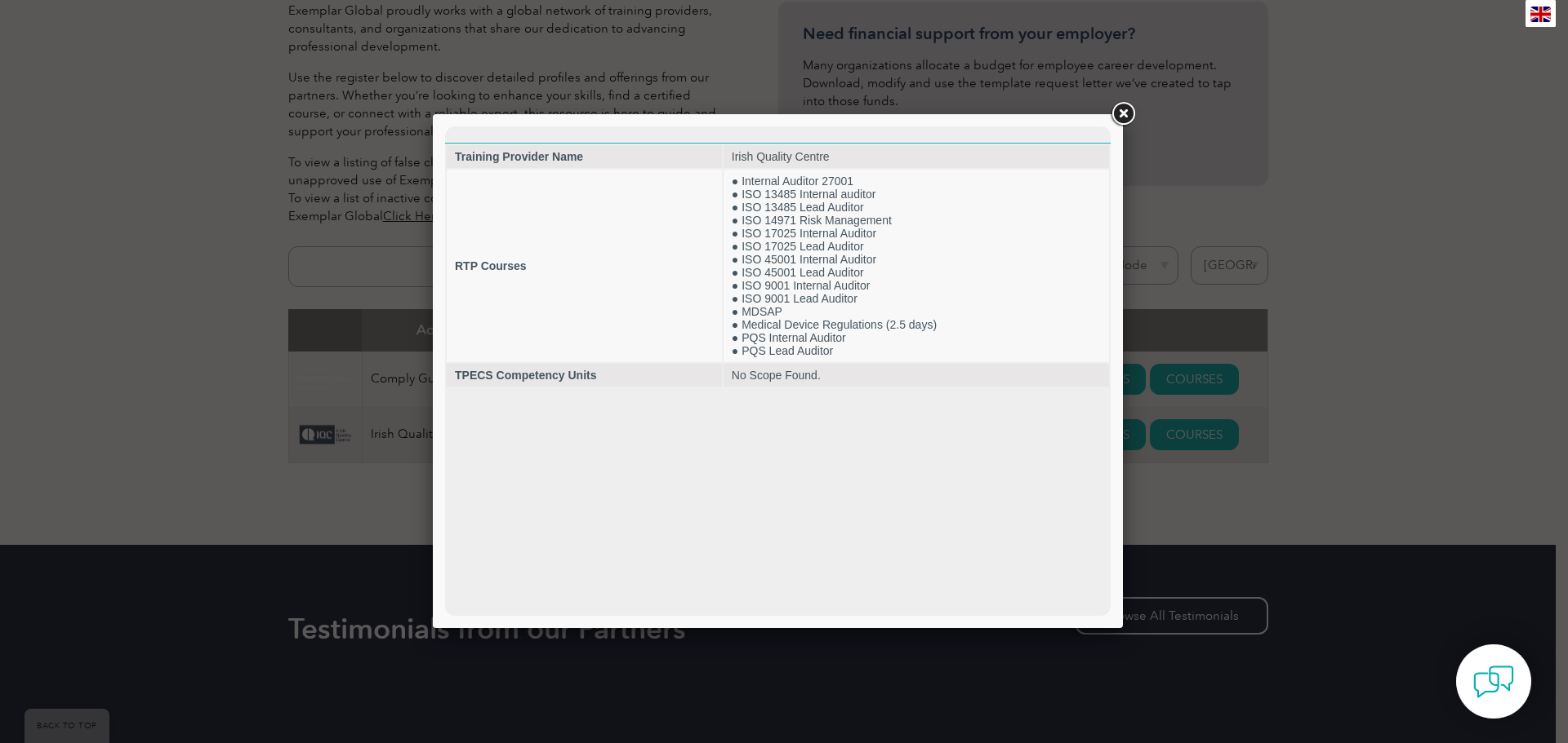
click at [1130, 120] on link at bounding box center [1122, 114] width 29 height 29
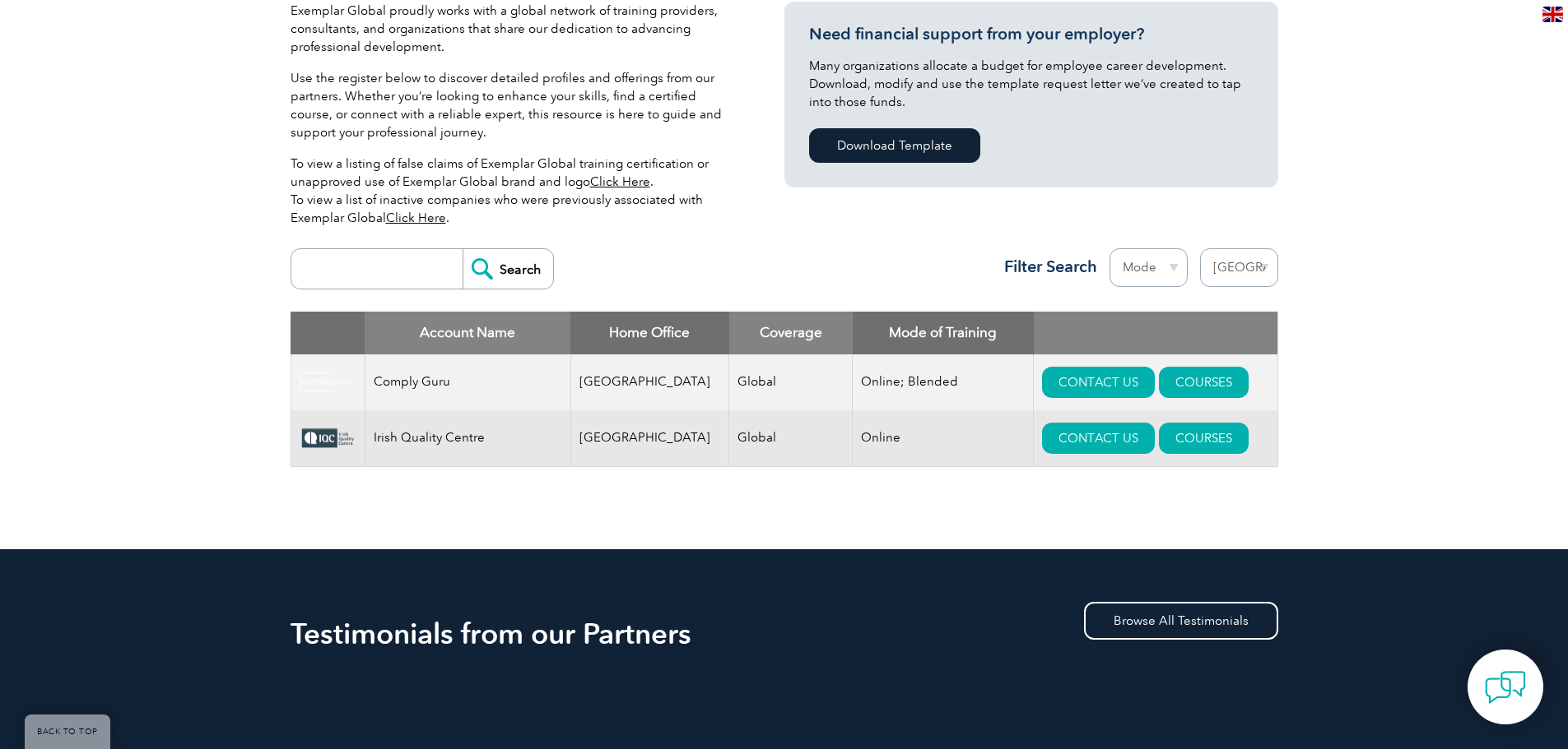
click at [1241, 268] on select "Region [GEOGRAPHIC_DATA] [GEOGRAPHIC_DATA] [GEOGRAPHIC_DATA] [GEOGRAPHIC_DATA] …" at bounding box center [1239, 267] width 78 height 38
select select "[GEOGRAPHIC_DATA]"
click at [1200, 248] on select "Region [GEOGRAPHIC_DATA] [GEOGRAPHIC_DATA] [GEOGRAPHIC_DATA] [GEOGRAPHIC_DATA] …" at bounding box center [1239, 267] width 78 height 38
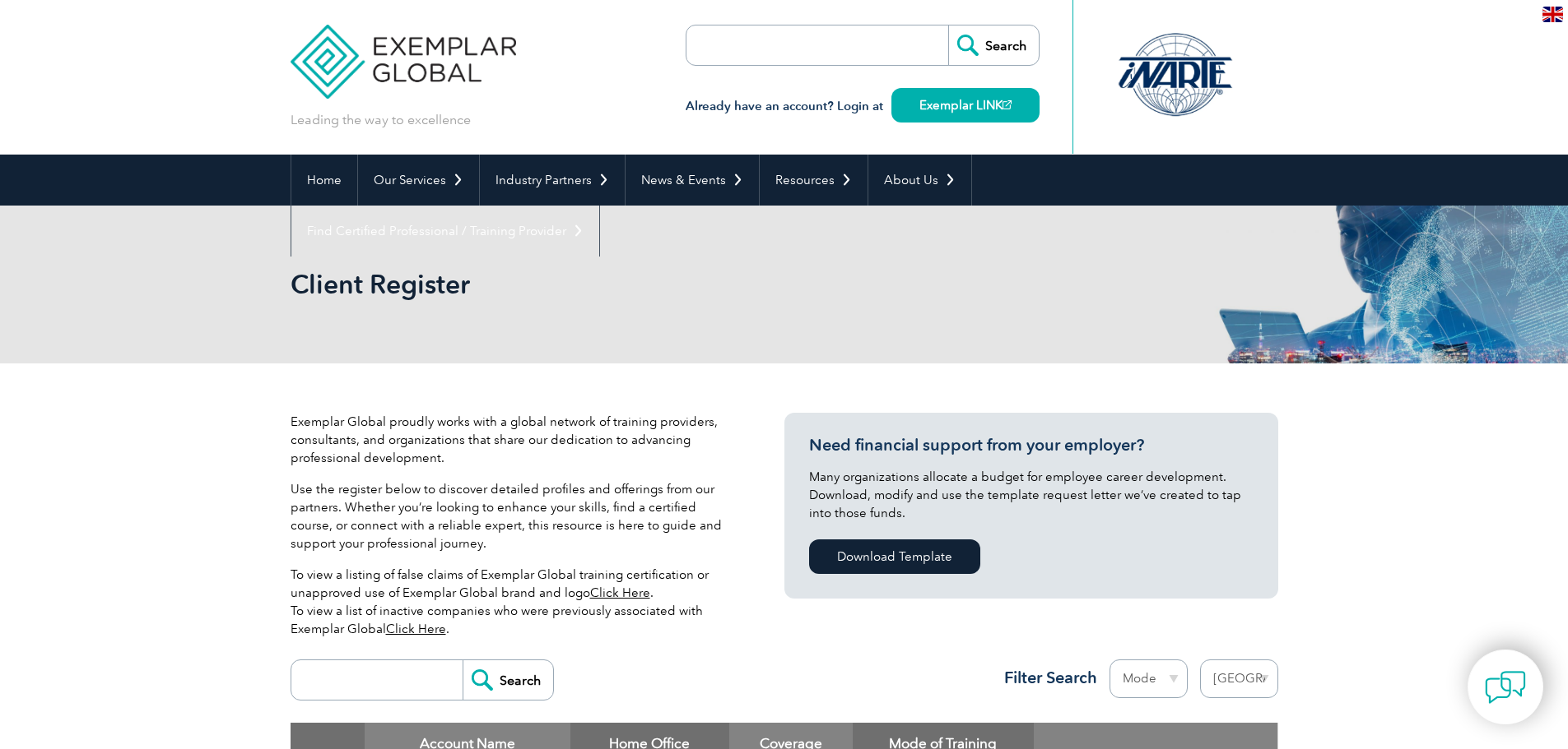
select select "[GEOGRAPHIC_DATA]"
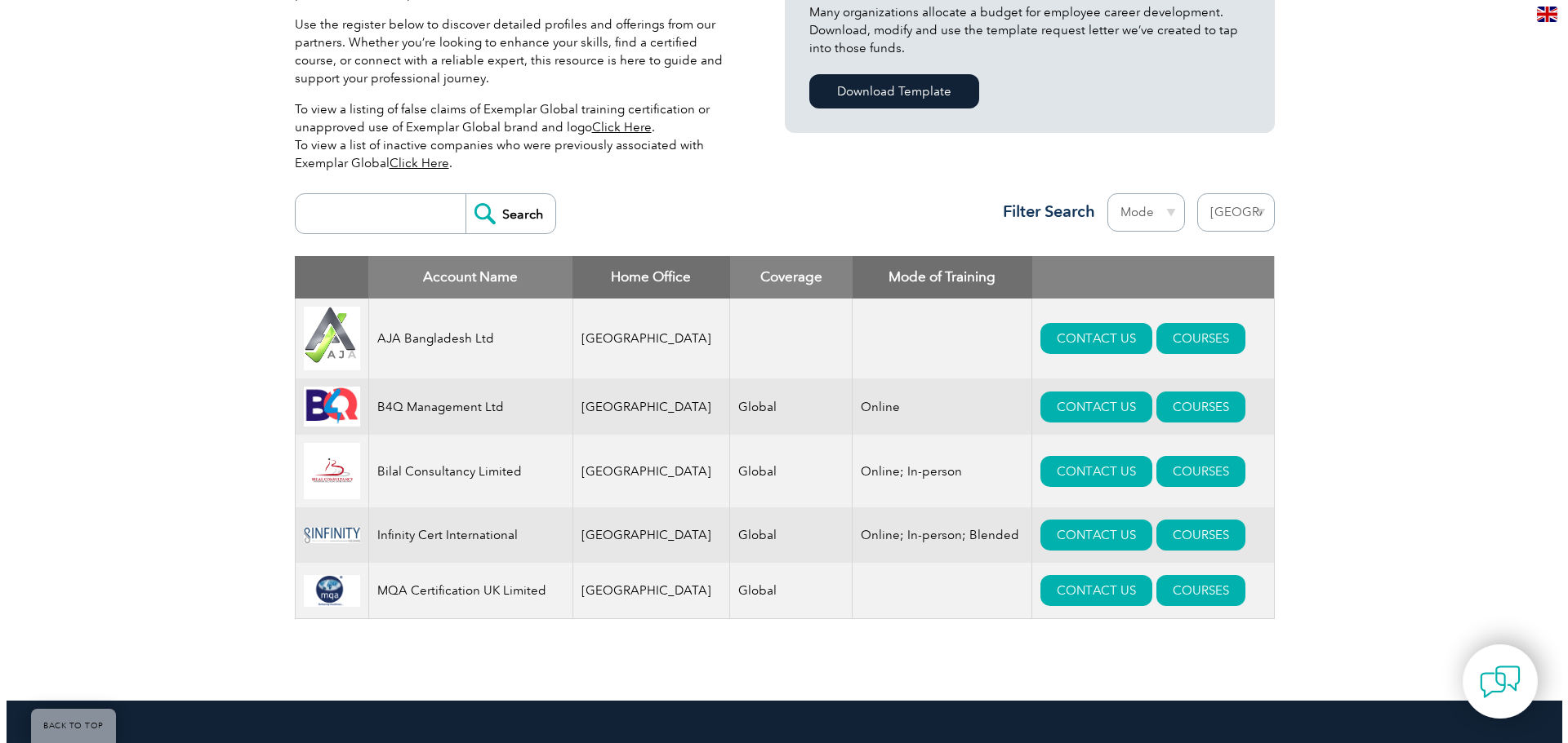
scroll to position [490, 0]
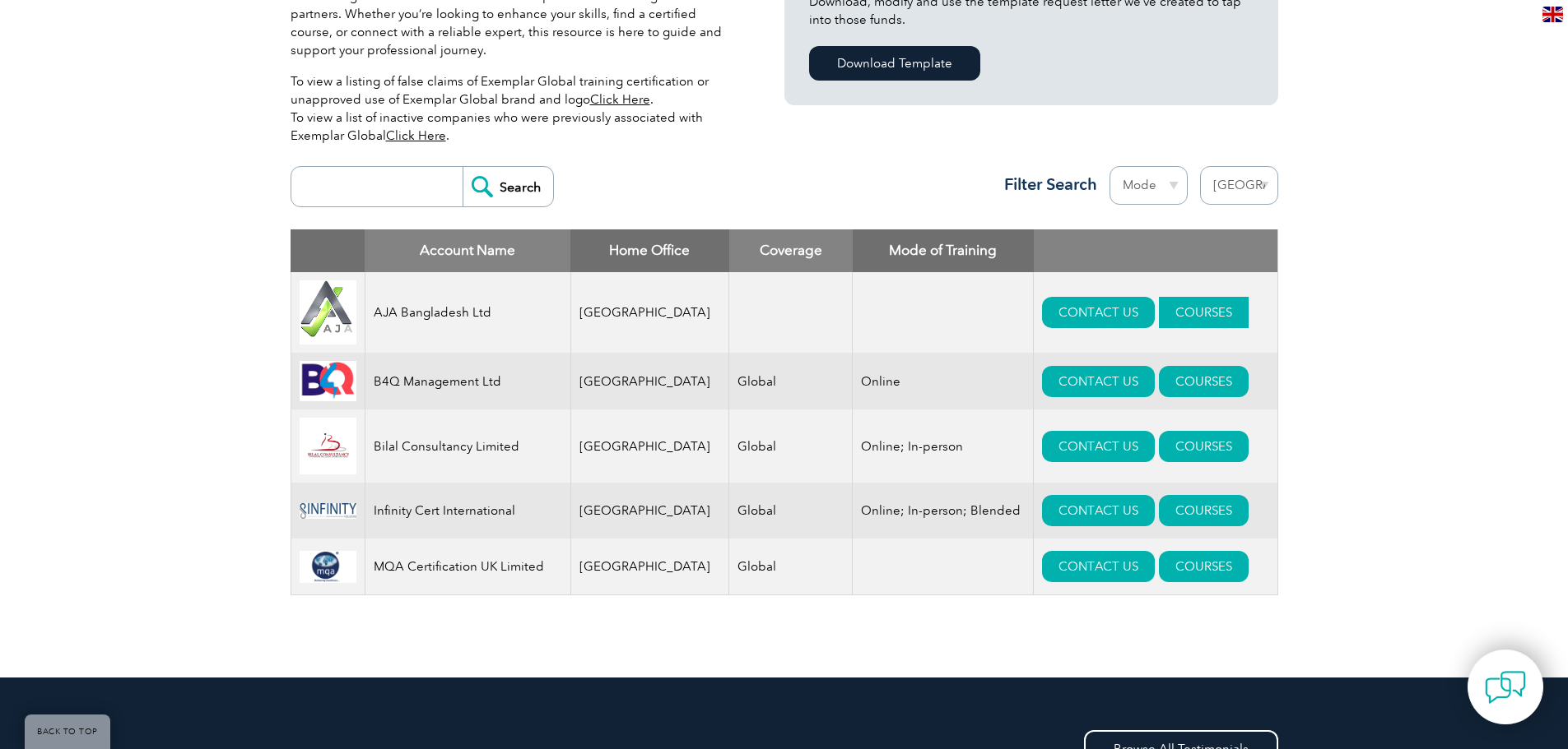
click at [1168, 308] on link "COURSES" at bounding box center [1203, 312] width 90 height 31
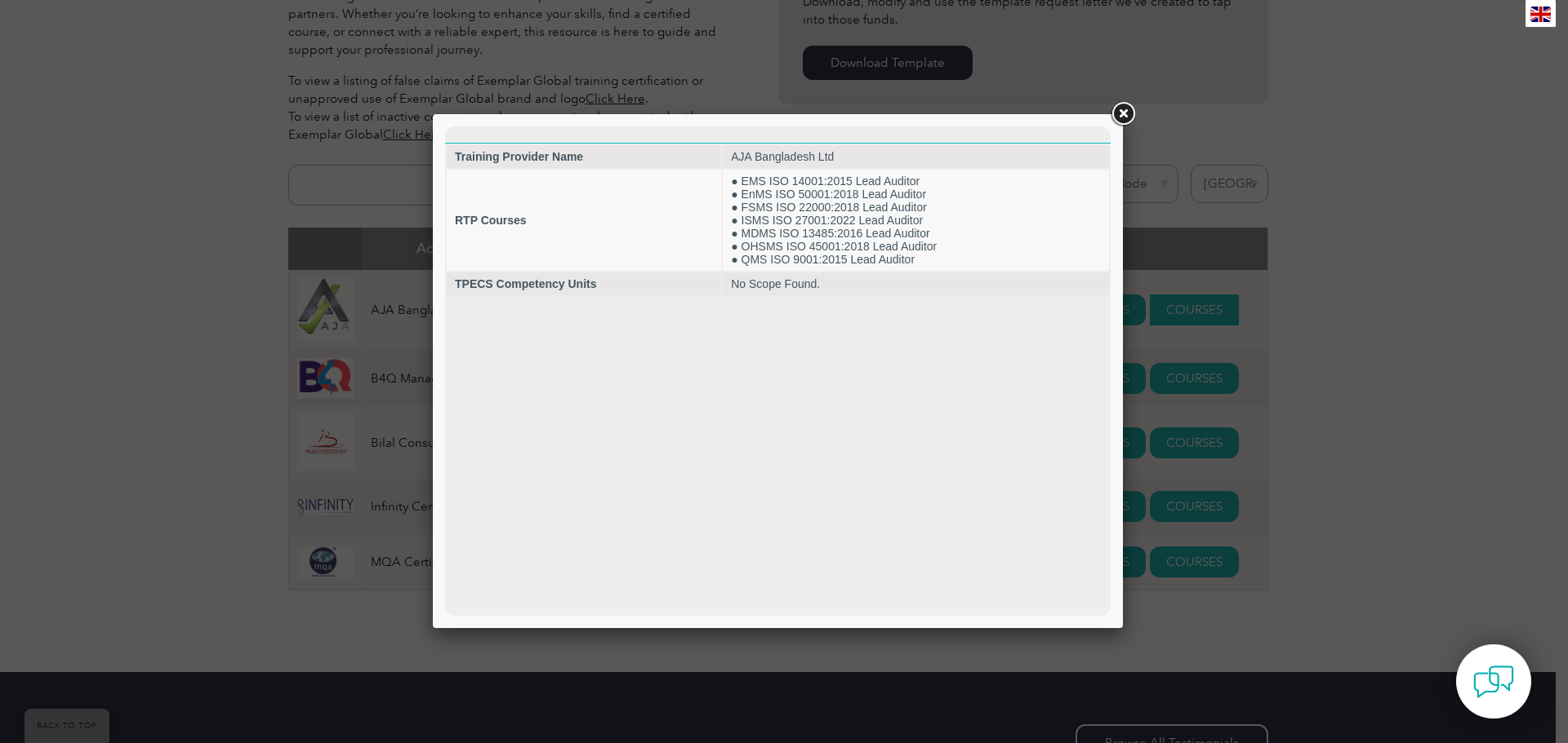
scroll to position [0, 0]
click at [1125, 117] on link at bounding box center [1122, 114] width 29 height 29
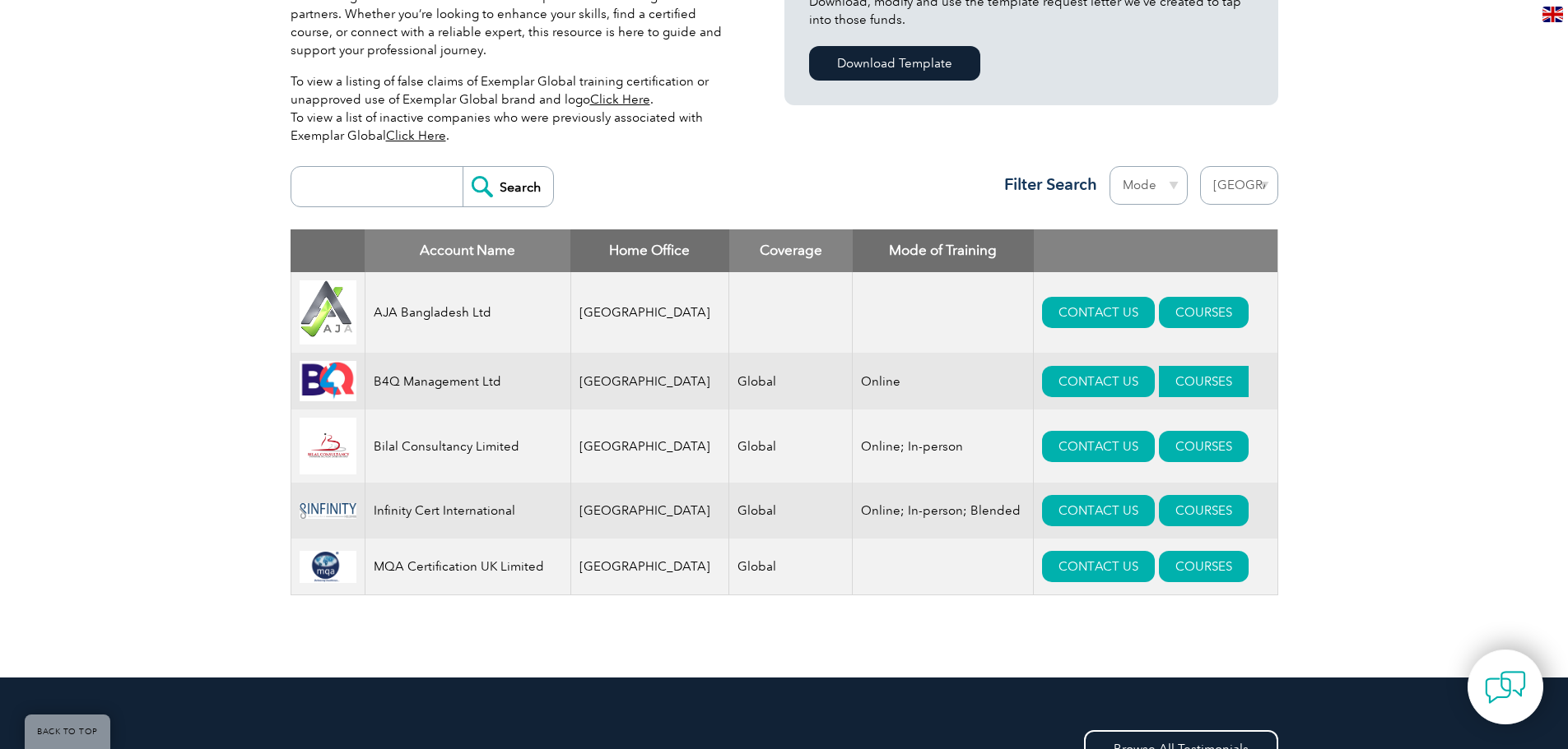
click at [1171, 396] on link "COURSES" at bounding box center [1203, 382] width 90 height 31
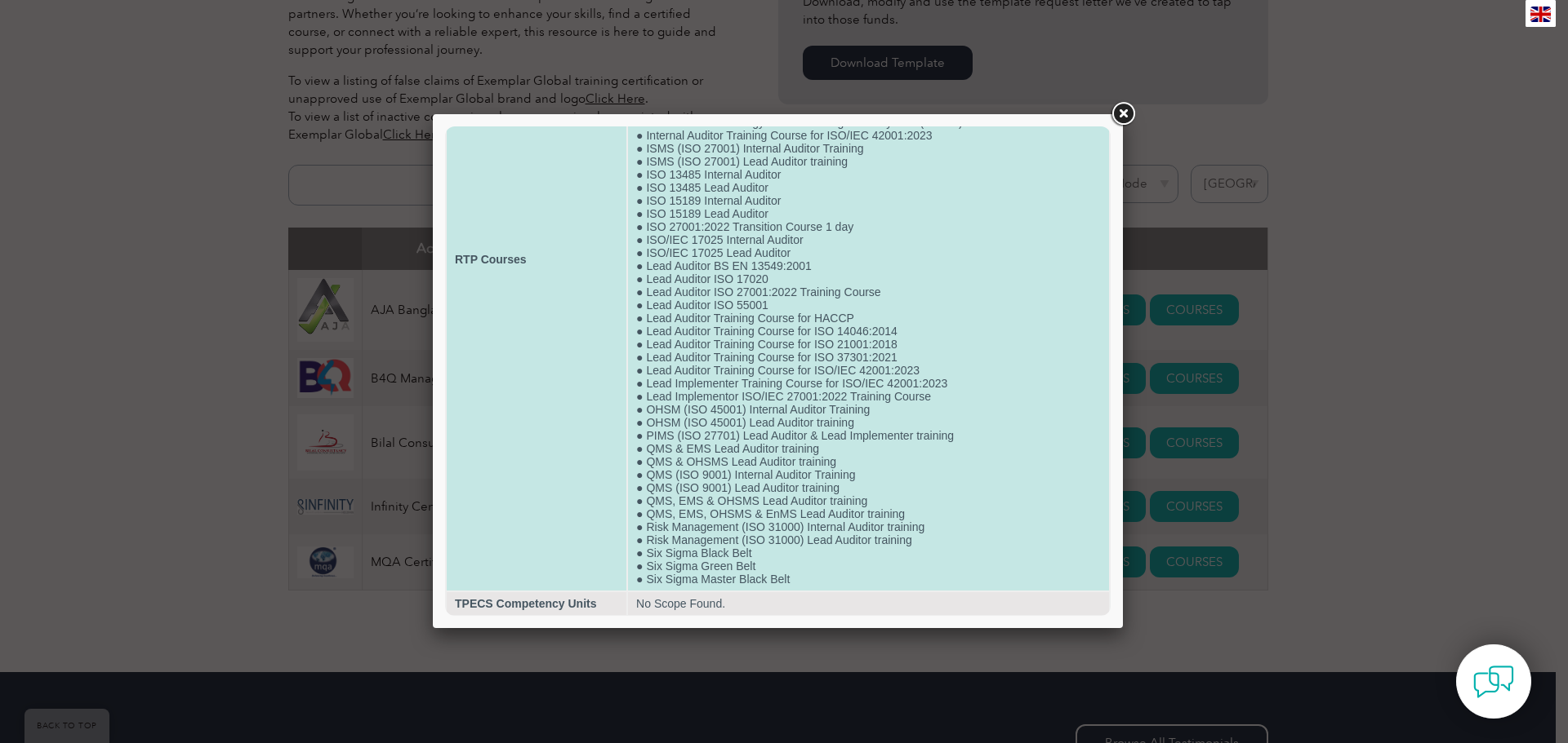
scroll to position [243, 0]
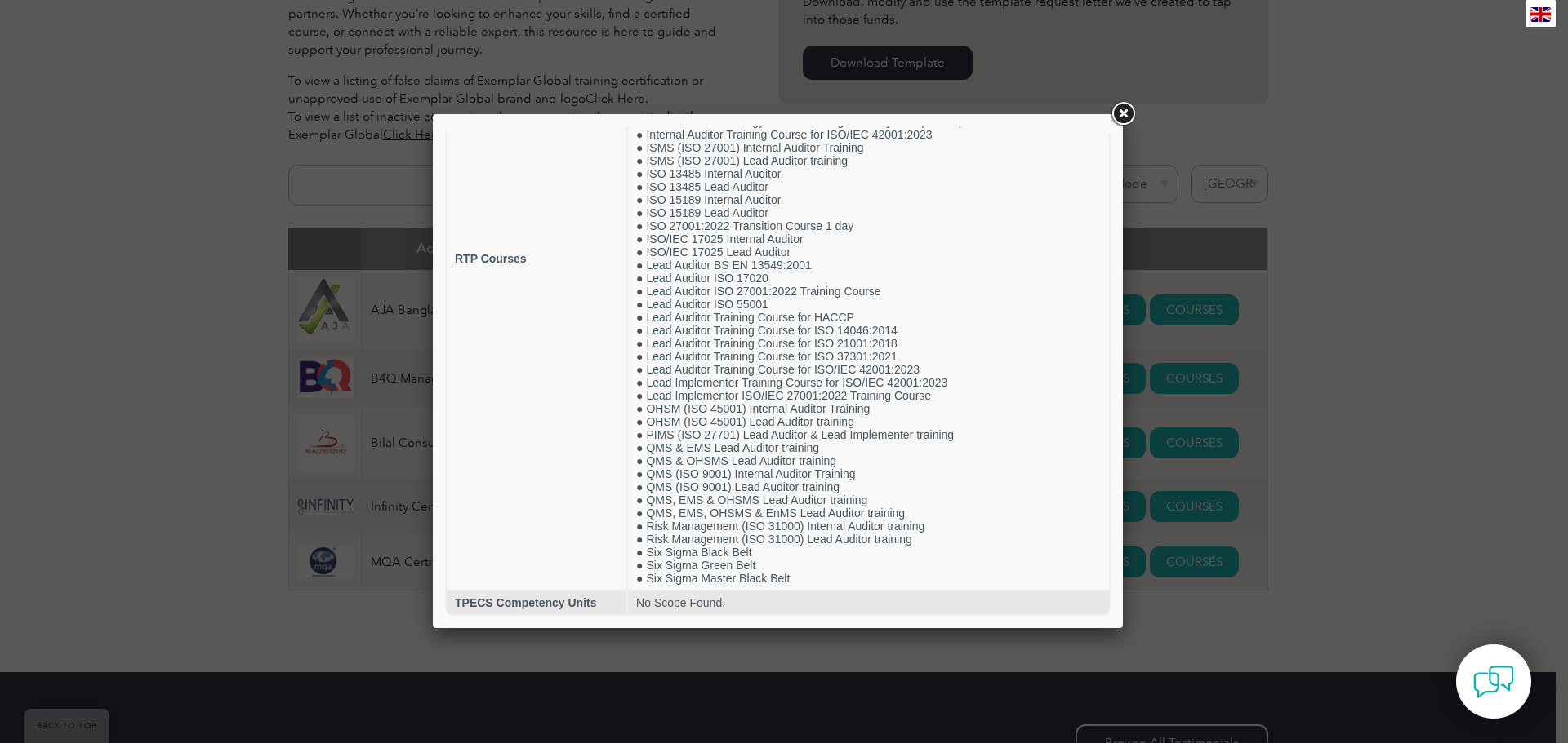
click at [1119, 116] on link at bounding box center [1122, 114] width 29 height 29
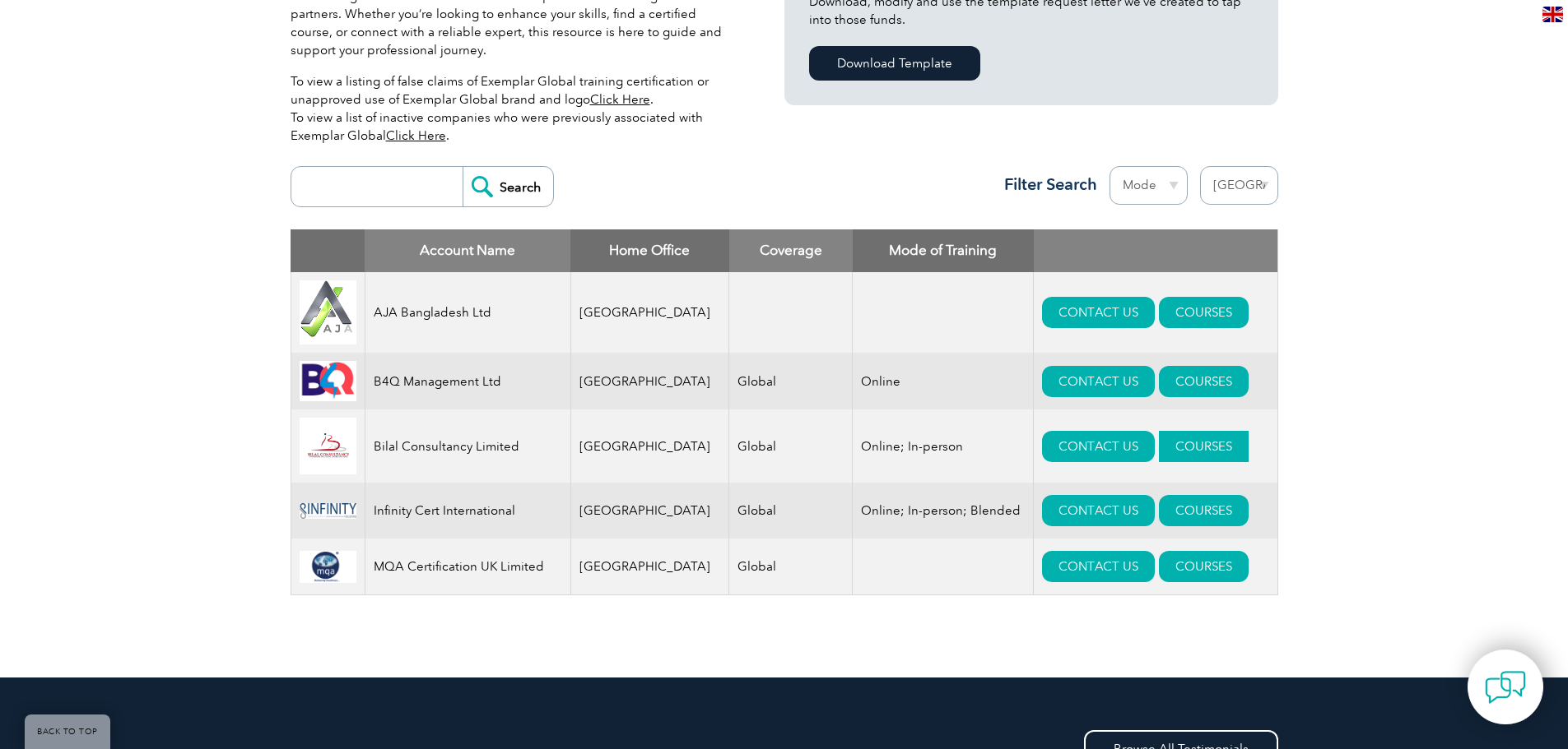
click at [1176, 454] on link "COURSES" at bounding box center [1203, 447] width 90 height 31
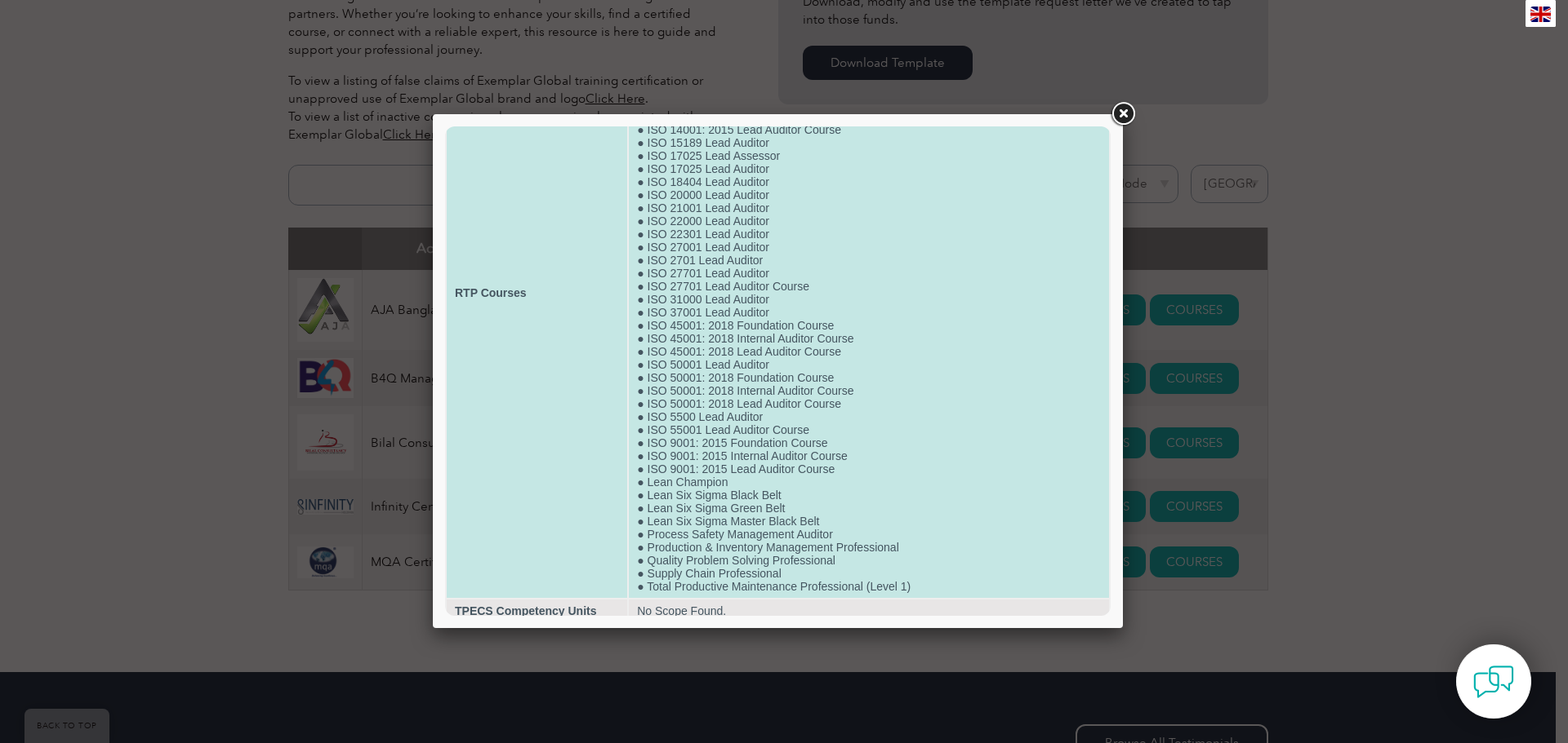
scroll to position [190, 0]
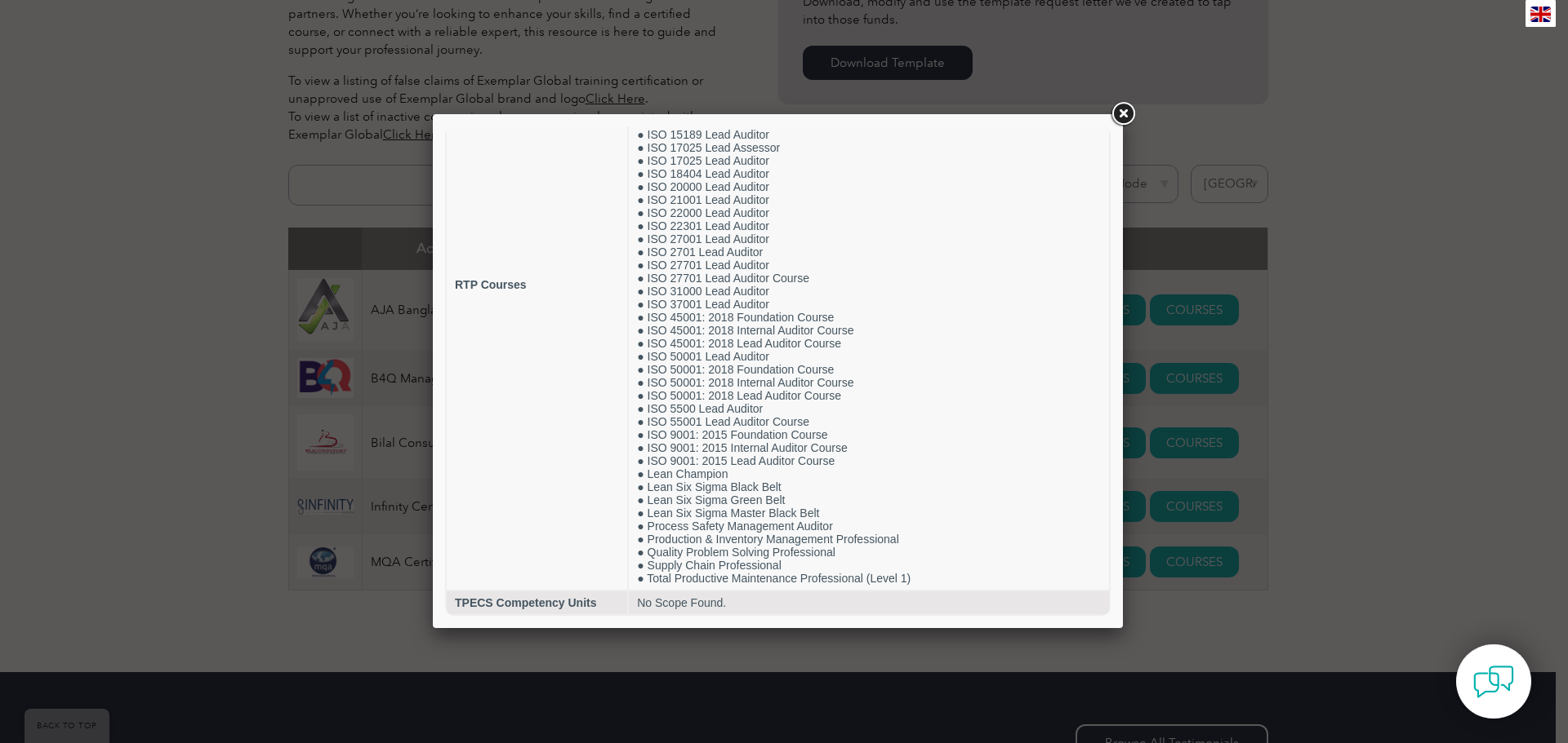
click at [1116, 118] on link at bounding box center [1122, 114] width 29 height 29
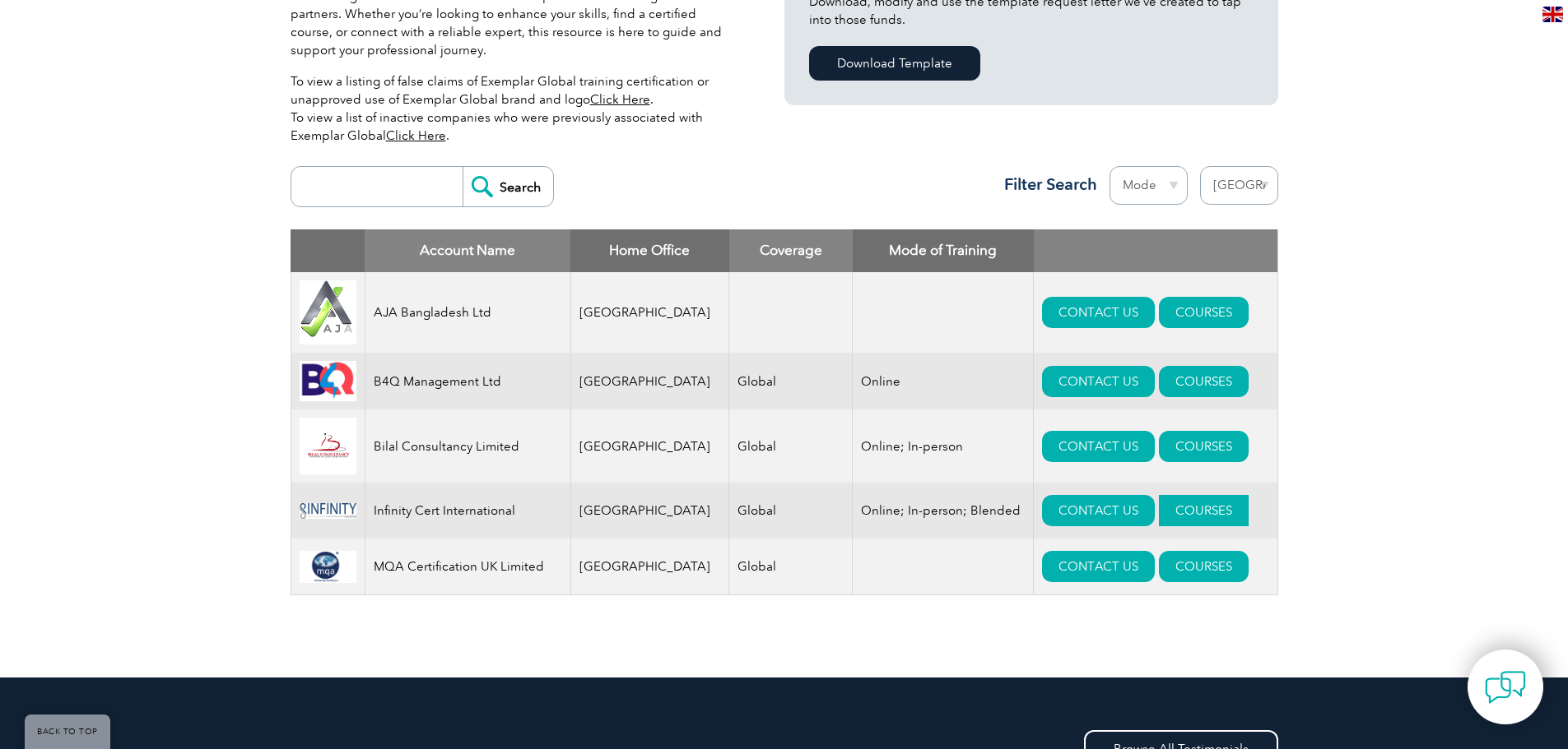
click at [1206, 527] on link "COURSES" at bounding box center [1203, 511] width 90 height 31
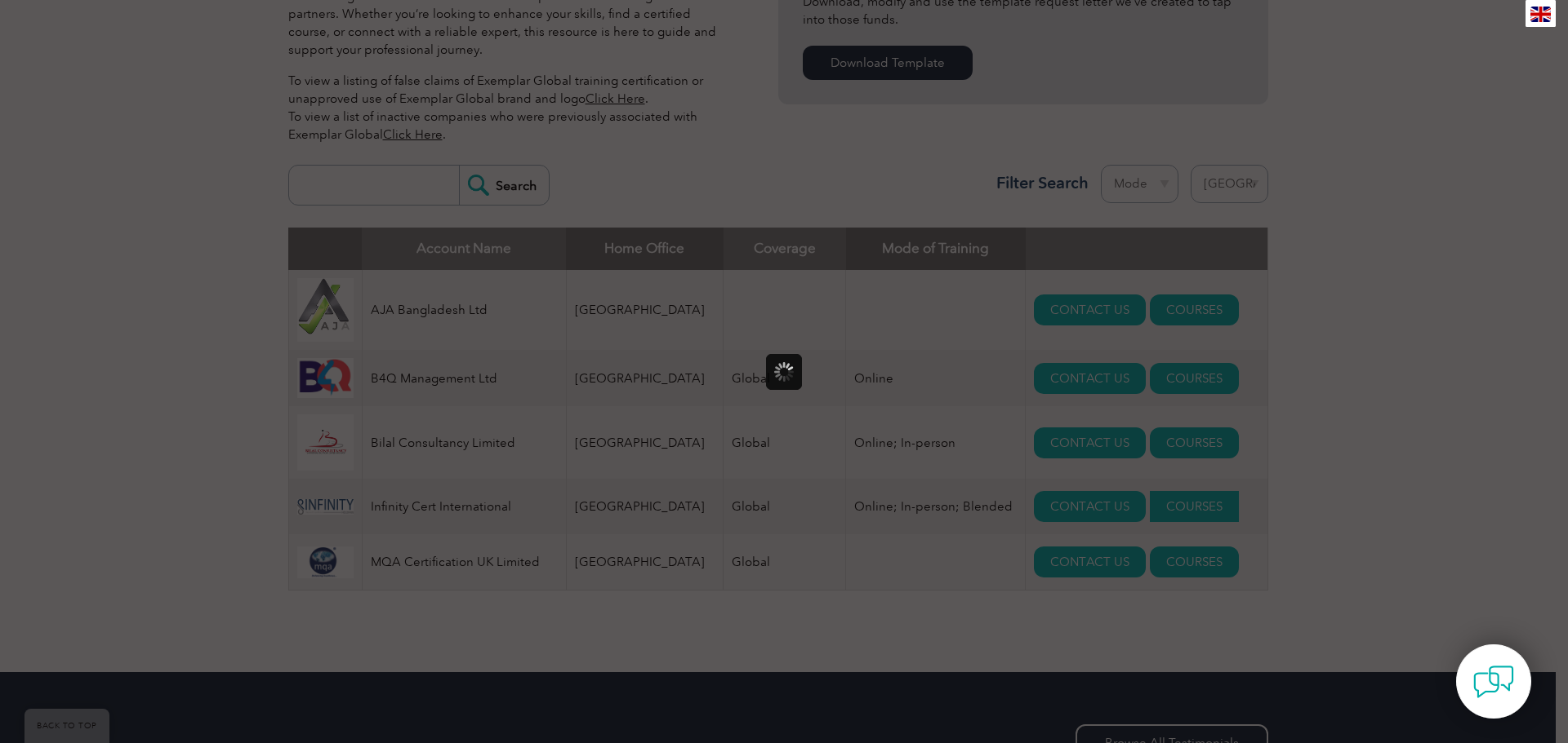
scroll to position [0, 0]
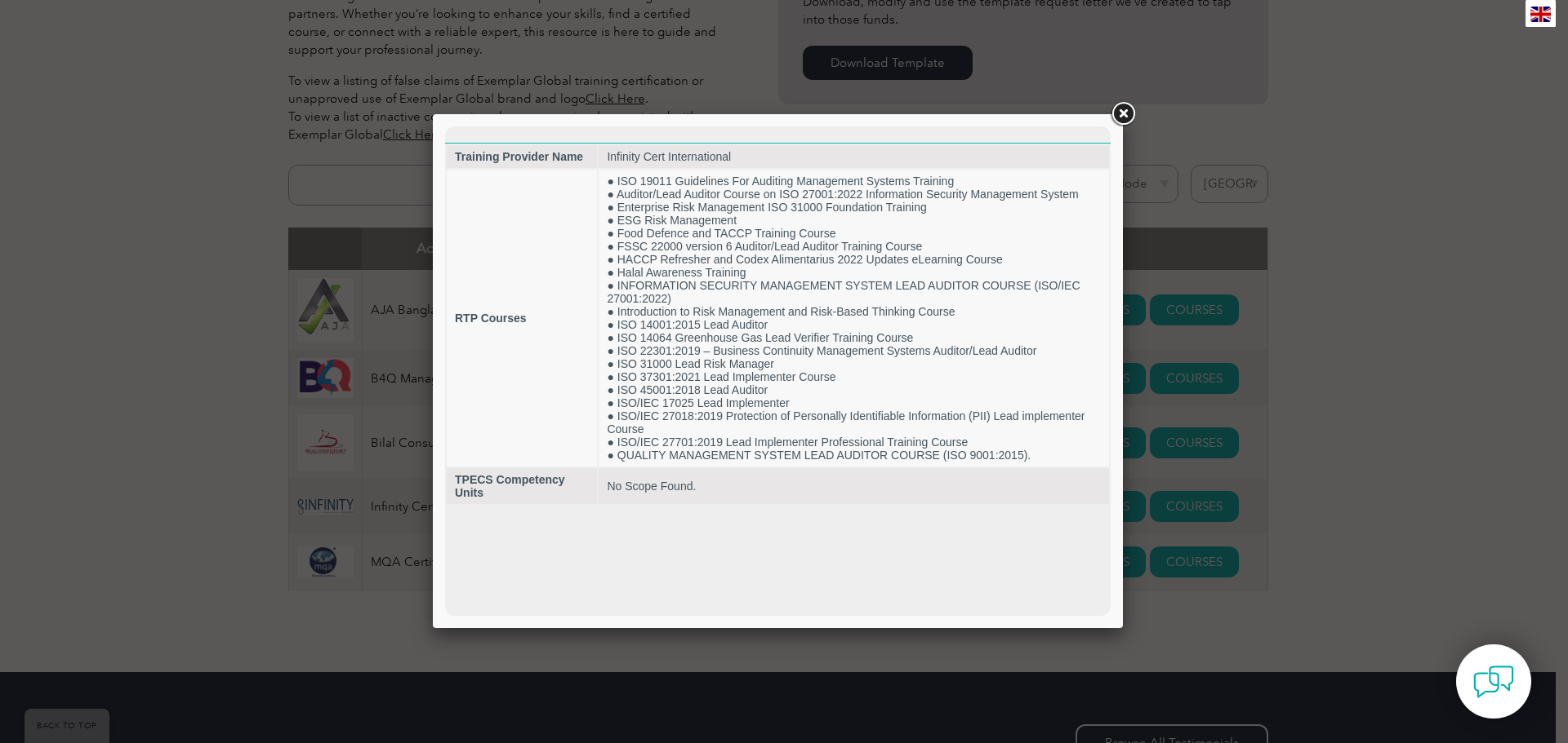
click at [1123, 114] on link at bounding box center [1122, 114] width 29 height 29
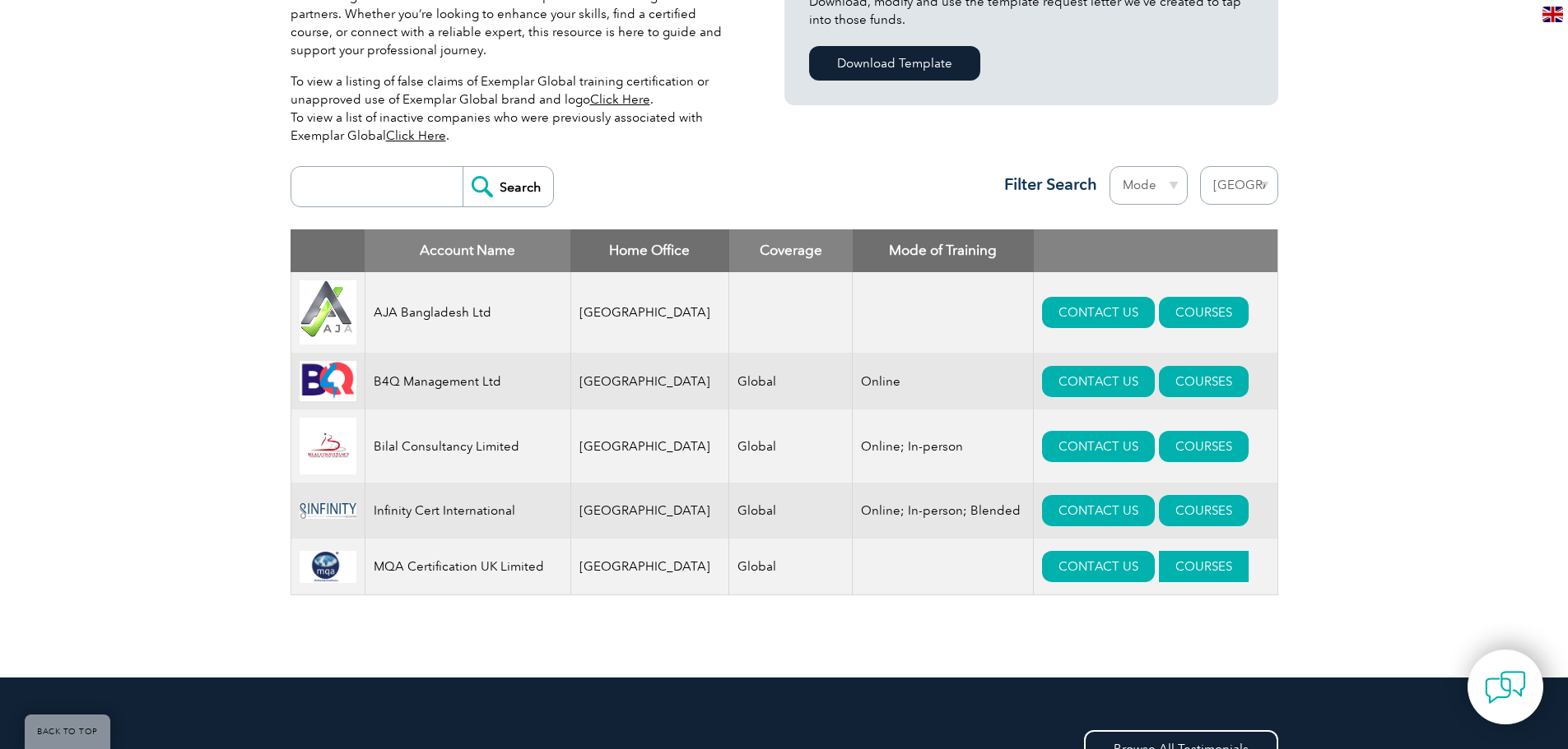
click at [1187, 573] on link "COURSES" at bounding box center [1203, 567] width 90 height 31
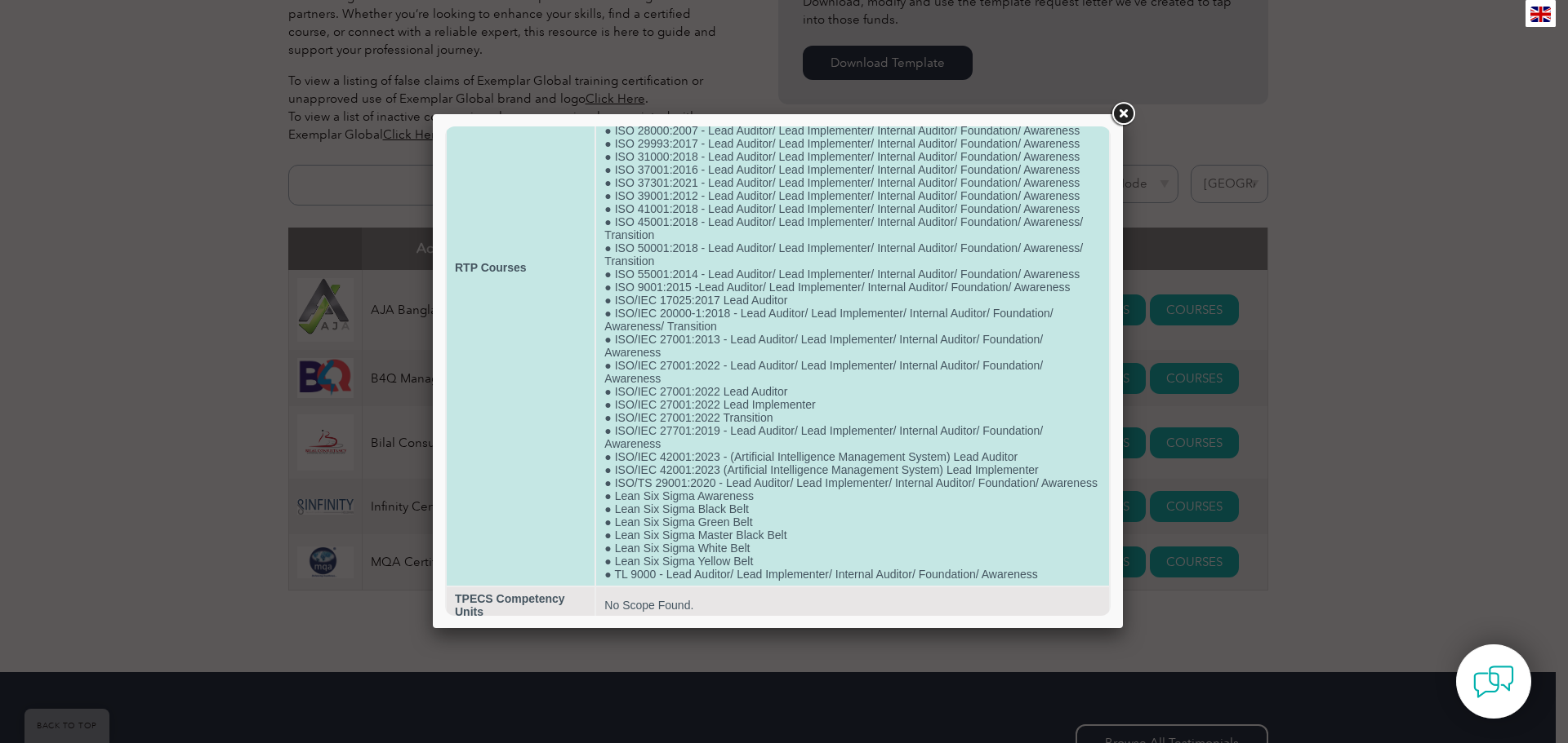
scroll to position [243, 0]
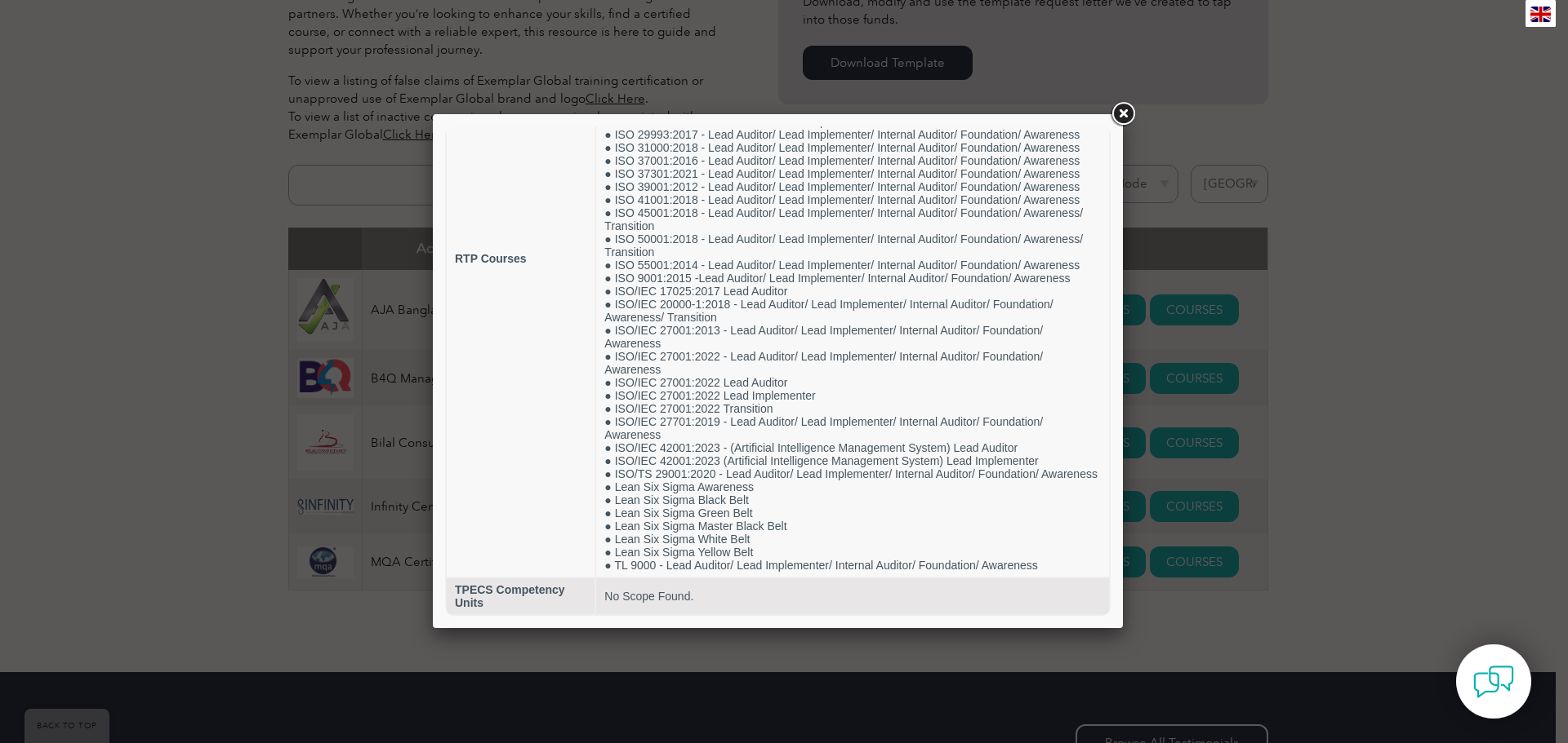
click at [1119, 112] on link at bounding box center [1122, 114] width 29 height 29
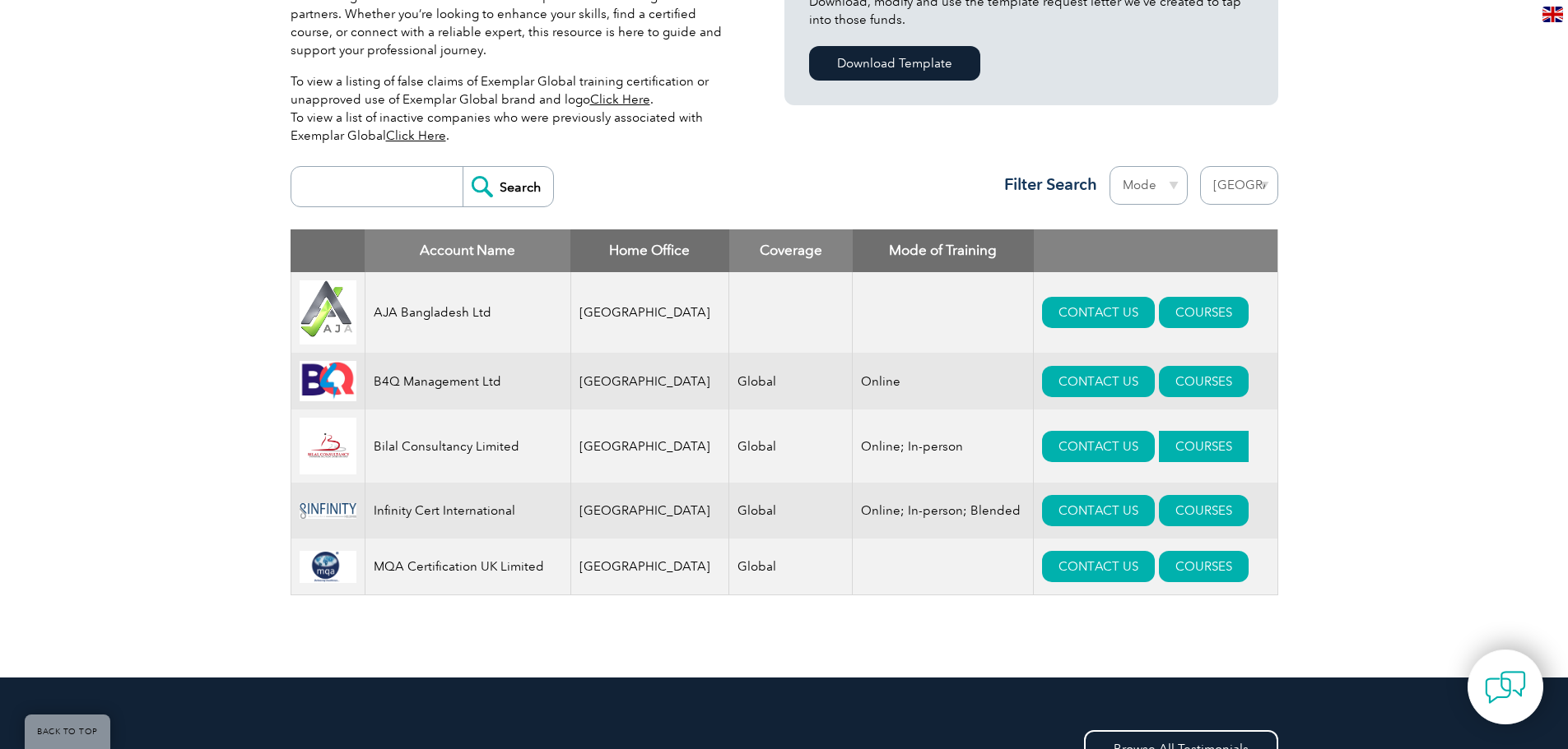
click at [1191, 447] on link "COURSES" at bounding box center [1203, 447] width 90 height 31
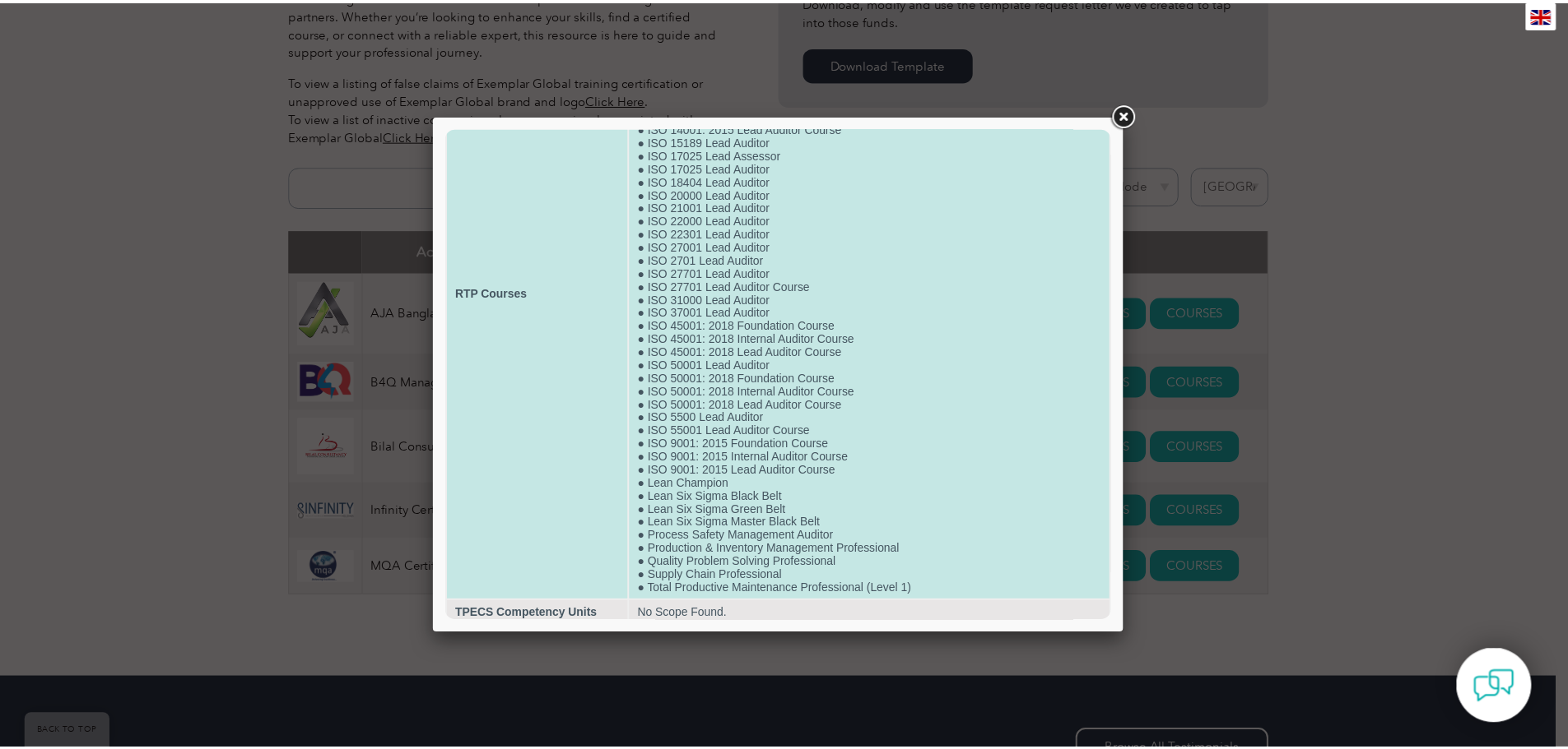
scroll to position [191, 0]
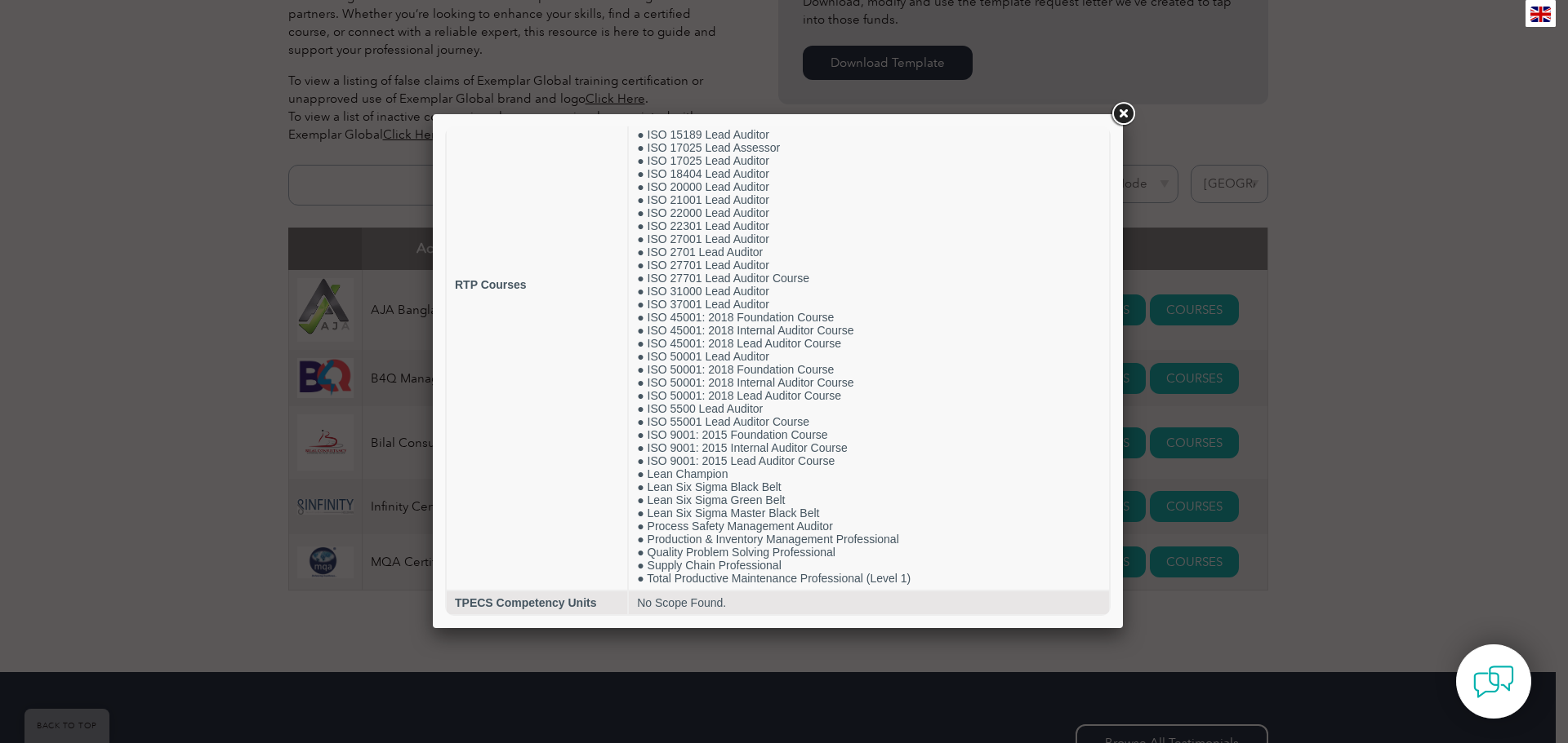
click at [1122, 114] on link at bounding box center [1122, 114] width 29 height 29
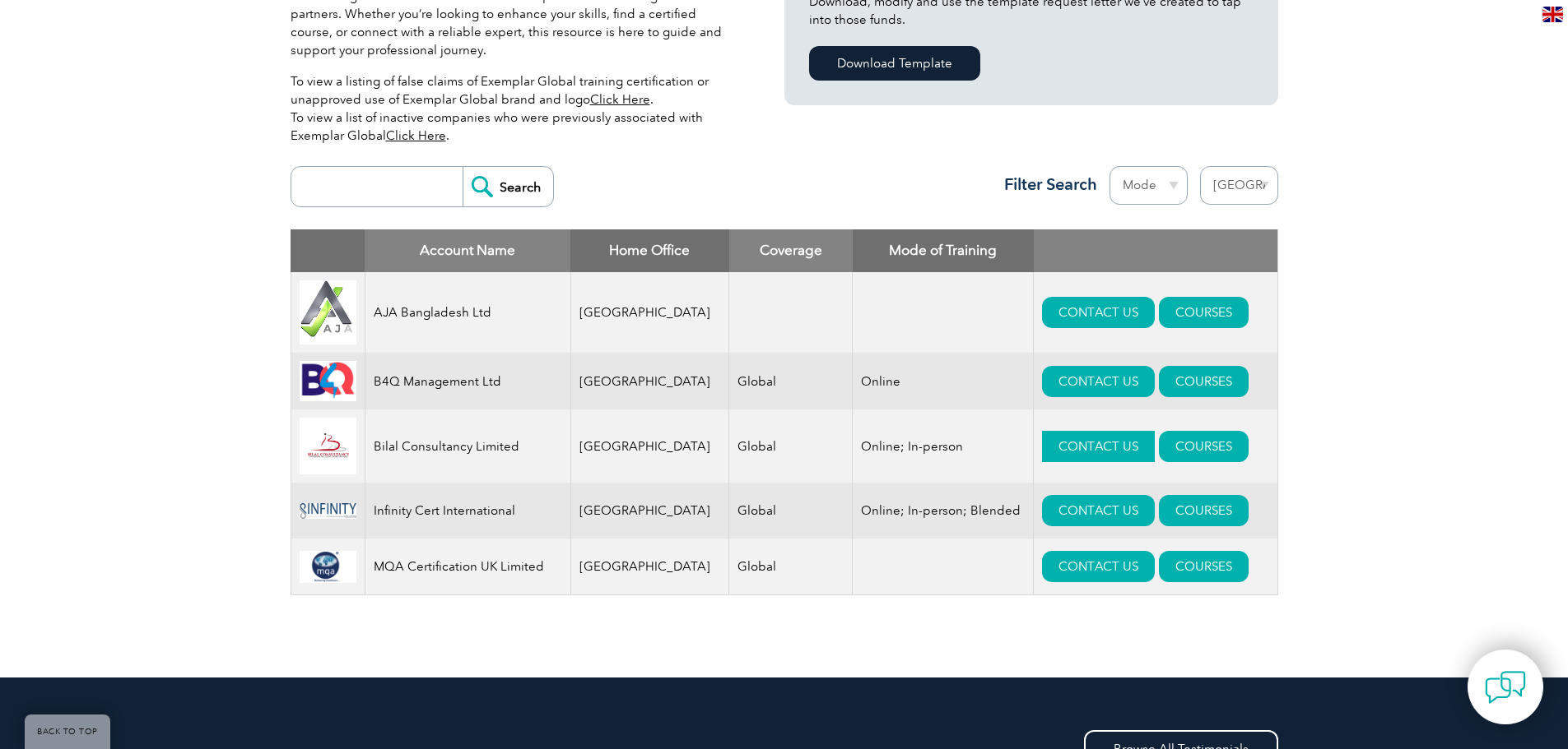
click at [1042, 456] on link "CONTACT US" at bounding box center [1098, 447] width 113 height 31
